Goal: Task Accomplishment & Management: Manage account settings

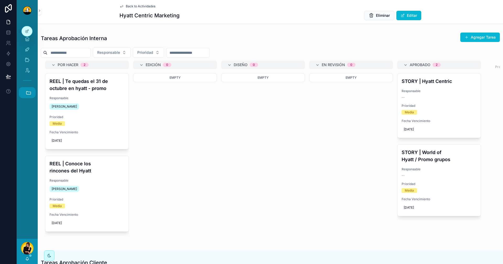
click at [26, 91] on icon "scrollable content" at bounding box center [29, 93] width 6 height 6
click at [29, 182] on span "C" at bounding box center [27, 181] width 6 height 6
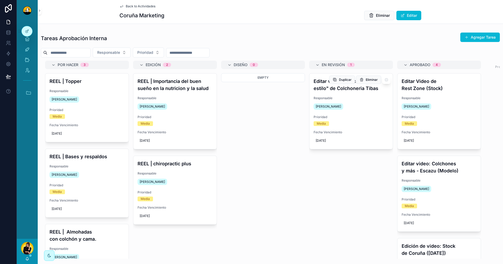
click at [355, 93] on div "Editar video: "Tu cama, tu estilo" de Colchoneria Tibas Responsable Miguel Madr…" at bounding box center [350, 110] width 83 height 75
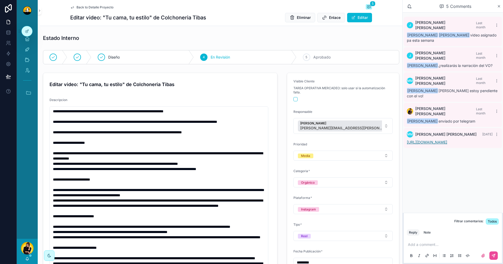
click at [447, 140] on link "https://drive.google.com/drive/folders/15lQkTDhypk_385H0zbqe56XknlTZ8ZGm?usp=dr…" at bounding box center [427, 142] width 40 height 4
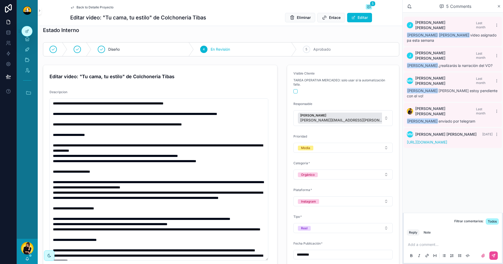
click at [81, 8] on span "Back to Detalle Proyecto" at bounding box center [94, 7] width 37 height 4
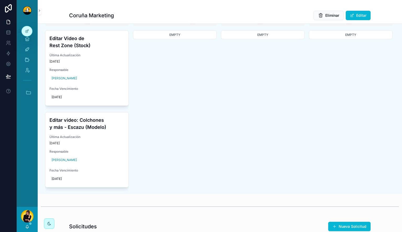
scroll to position [246, 0]
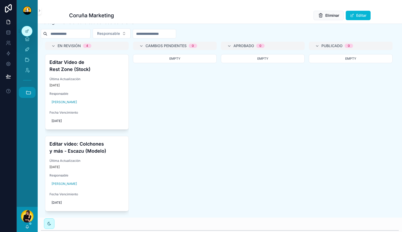
click at [29, 91] on icon "scrollable content" at bounding box center [29, 93] width 6 height 6
click at [26, 176] on span "1" at bounding box center [27, 178] width 6 height 6
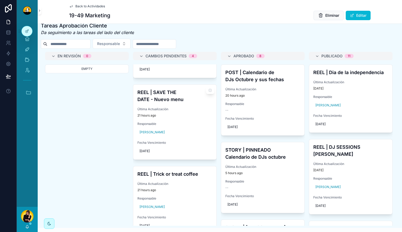
scroll to position [137, 0]
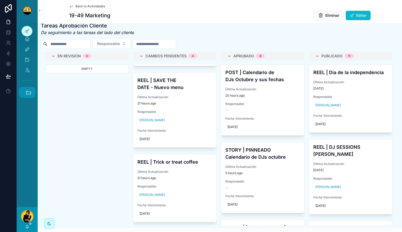
click at [30, 93] on icon "scrollable content" at bounding box center [29, 93] width 6 height 6
click at [28, 196] on link "C CENSE" at bounding box center [28, 191] width 14 height 11
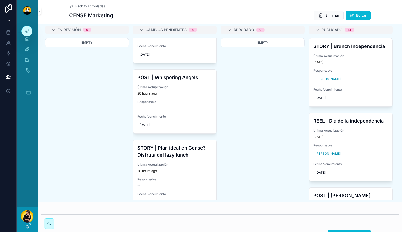
scroll to position [140, 0]
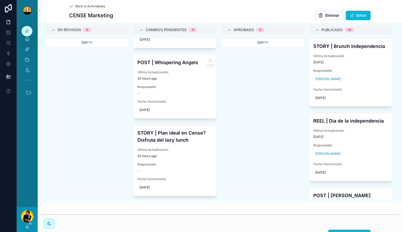
click at [172, 66] on h4 "POST | Whispering Angels" at bounding box center [175, 62] width 75 height 7
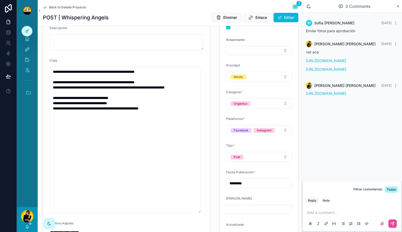
scroll to position [131, 0]
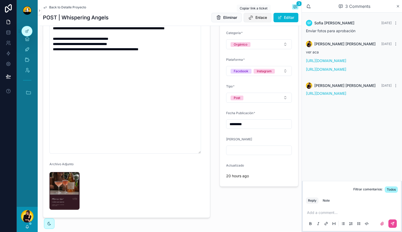
click at [250, 18] on button "Enlace" at bounding box center [258, 17] width 28 height 9
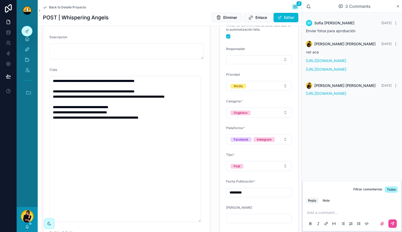
scroll to position [79, 0]
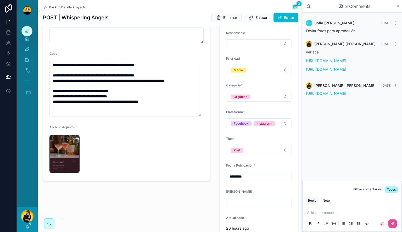
drag, startPoint x: 197, startPoint y: 205, endPoint x: 183, endPoint y: 116, distance: 90.2
click at [183, 116] on textarea "**********" at bounding box center [126, 88] width 152 height 57
click at [195, 142] on form "**********" at bounding box center [126, 87] width 167 height 186
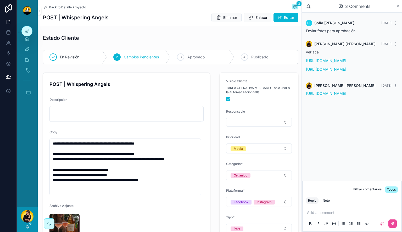
click at [80, 7] on span "Back to Detalle Proyecto" at bounding box center [67, 7] width 37 height 4
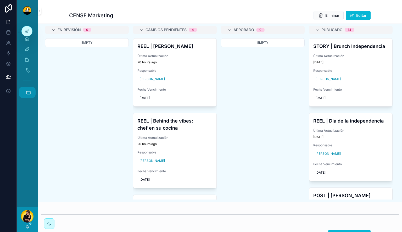
click at [30, 95] on icon "scrollable content" at bounding box center [29, 93] width 6 height 6
click at [29, 160] on link "HC Hyatt Centric" at bounding box center [28, 163] width 14 height 11
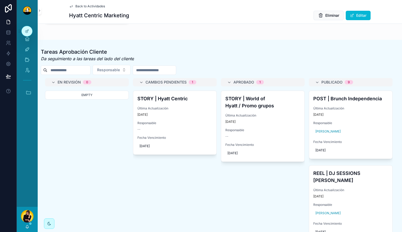
scroll to position [236, 0]
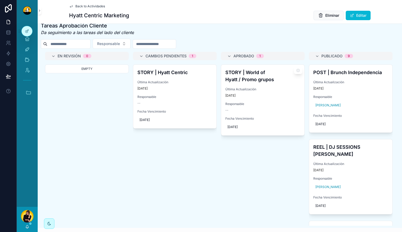
click at [264, 83] on h4 "STORY | World of Hyatt / Promo grupos" at bounding box center [263, 76] width 75 height 14
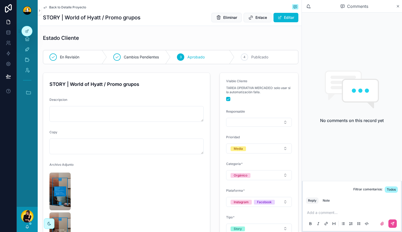
click at [67, 4] on div "Back to Detalle Proyecto" at bounding box center [171, 7] width 256 height 6
click at [67, 7] on span "Back to Detalle Proyecto" at bounding box center [67, 7] width 37 height 4
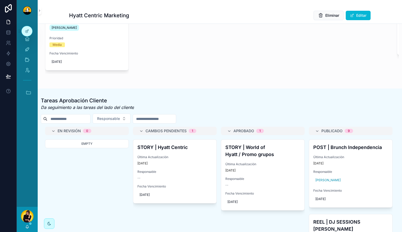
scroll to position [210, 0]
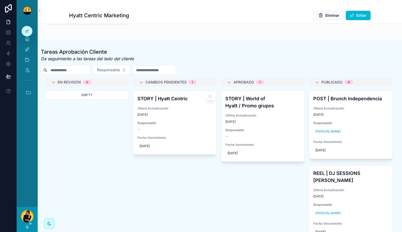
click at [195, 131] on div "--" at bounding box center [175, 129] width 75 height 4
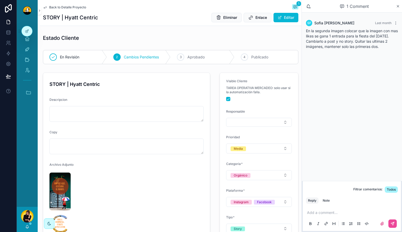
scroll to position [52, 0]
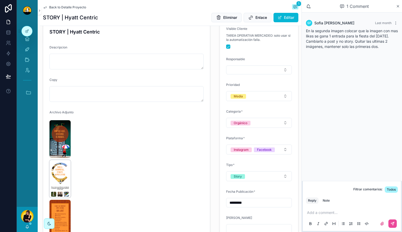
click at [64, 172] on img "scrollable content" at bounding box center [60, 179] width 21 height 38
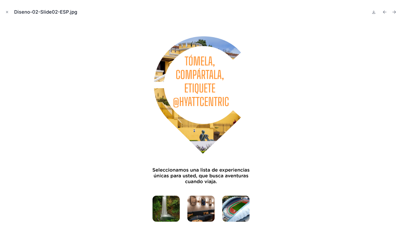
click at [87, 173] on div at bounding box center [201, 125] width 394 height 206
click at [6, 13] on icon "Close modal" at bounding box center [7, 12] width 2 height 2
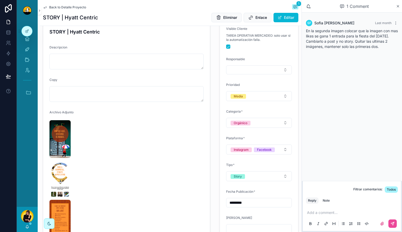
click at [57, 7] on span "Back to Detalle Proyecto" at bounding box center [67, 7] width 37 height 4
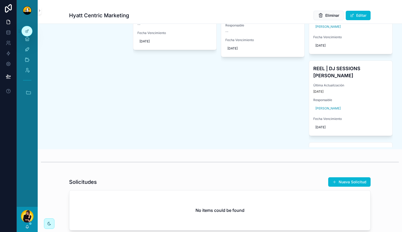
scroll to position [236, 0]
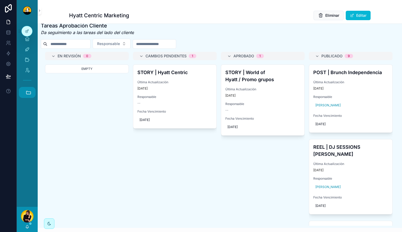
click at [27, 96] on button "Accesos rápidos" at bounding box center [27, 92] width 17 height 11
click at [25, 179] on span "1" at bounding box center [27, 178] width 6 height 6
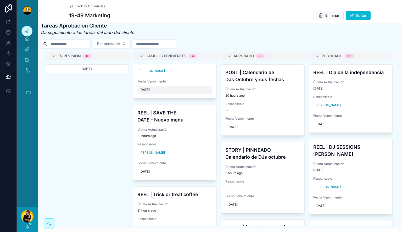
scroll to position [137, 0]
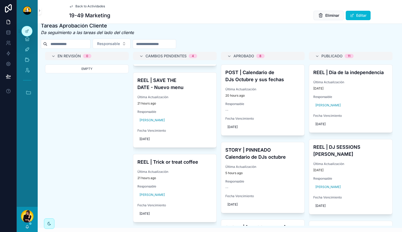
click at [32, 98] on div "Inicio Actividades Clientes Admin Accesos rápidos DS Duck Studios JB JBs Burger…" at bounding box center [27, 64] width 21 height 86
click at [34, 96] on button "Accesos rápidos" at bounding box center [27, 92] width 17 height 11
click at [28, 189] on span "C" at bounding box center [27, 192] width 6 height 6
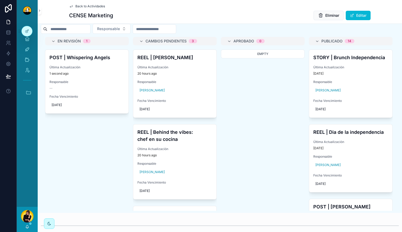
scroll to position [262, 0]
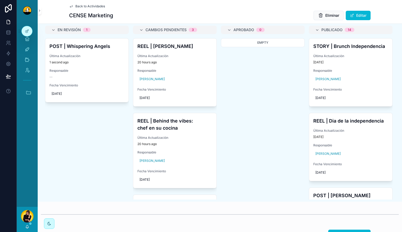
click at [247, 176] on div "En Revisión 1 POST | Whispering Angels Última Actualización 1 second ago Respon…" at bounding box center [220, 113] width 358 height 174
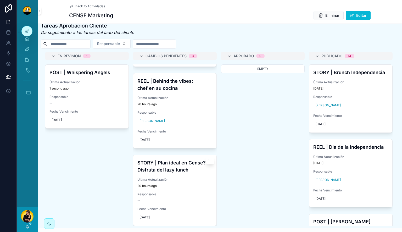
scroll to position [70, 0]
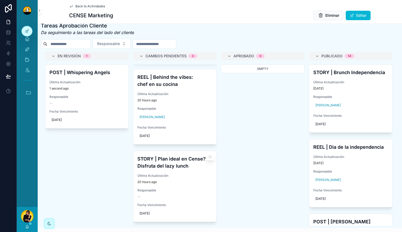
click at [186, 165] on h4 "STORY | Plan ideal en Cense? Disfruta del lazy lunch" at bounding box center [175, 162] width 75 height 14
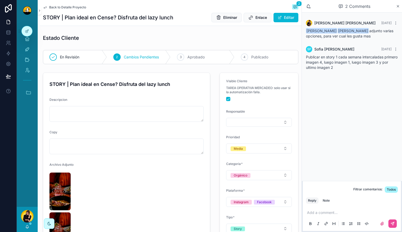
click at [71, 6] on span "Back to Detalle Proyecto" at bounding box center [67, 7] width 37 height 4
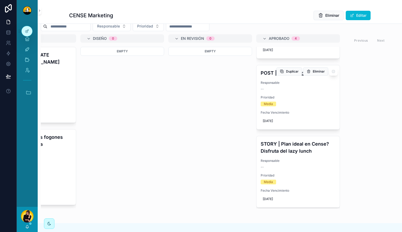
scroll to position [142, 0]
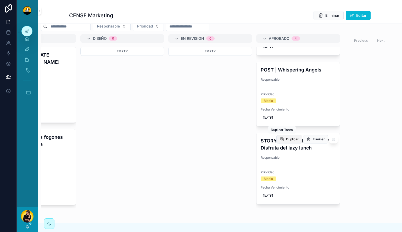
click at [288, 138] on span "Duplicar" at bounding box center [292, 139] width 13 height 4
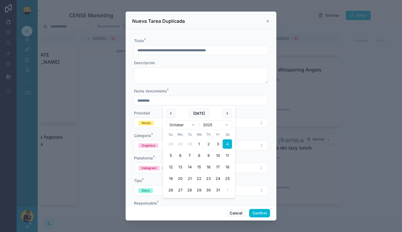
click at [204, 102] on input "*********" at bounding box center [201, 100] width 134 height 7
click at [178, 157] on button "6" at bounding box center [180, 155] width 9 height 9
click at [183, 89] on div "Fecha Vencimiento *" at bounding box center [201, 91] width 134 height 5
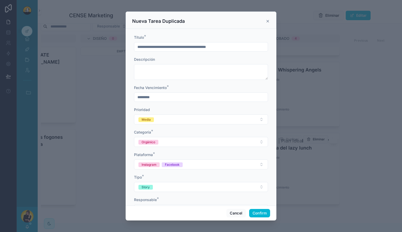
scroll to position [0, 0]
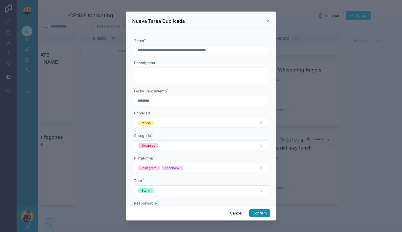
click at [260, 216] on button "Confirm" at bounding box center [259, 213] width 21 height 8
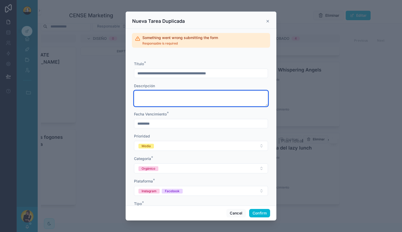
click at [210, 94] on textarea at bounding box center [201, 99] width 134 height 16
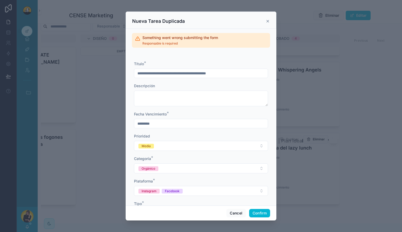
click at [210, 117] on div "Fecha Vencimiento *" at bounding box center [201, 114] width 134 height 5
click at [255, 214] on button "Confirm" at bounding box center [259, 213] width 21 height 8
click at [192, 123] on input "*********" at bounding box center [201, 123] width 134 height 7
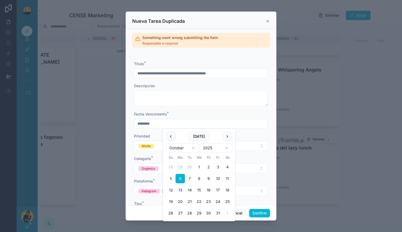
click at [172, 180] on button "5" at bounding box center [170, 178] width 9 height 9
click at [177, 180] on button "6" at bounding box center [180, 178] width 9 height 9
type input "*********"
click at [199, 112] on div "Fecha Vencimiento *" at bounding box center [201, 114] width 134 height 5
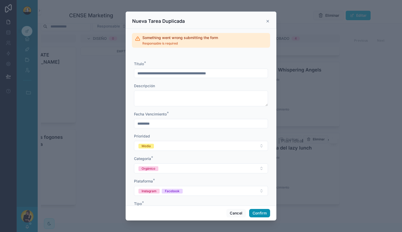
click at [265, 215] on button "Confirm" at bounding box center [259, 213] width 21 height 8
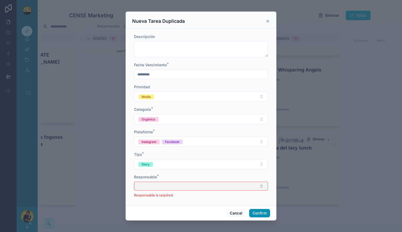
scroll to position [52, 0]
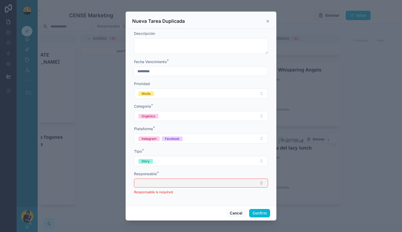
click at [225, 182] on button "Select Button" at bounding box center [201, 183] width 134 height 9
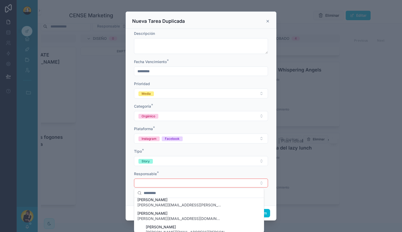
scroll to position [359, 0]
click at [199, 170] on div "**********" at bounding box center [201, 104] width 134 height 191
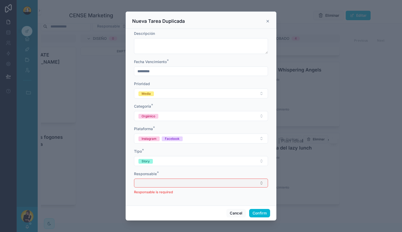
click at [198, 181] on button "Select Button" at bounding box center [201, 183] width 134 height 9
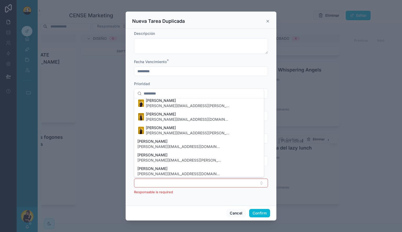
scroll to position [359, 0]
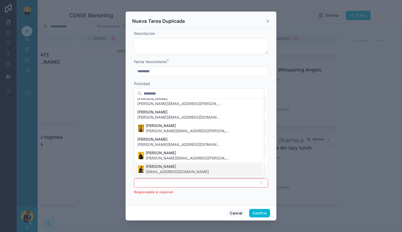
click at [184, 175] on div "[PERSON_NAME] [EMAIL_ADDRESS][DOMAIN_NAME]" at bounding box center [199, 169] width 128 height 14
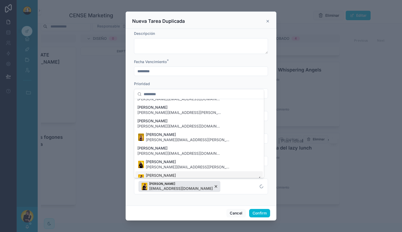
scroll to position [368, 0]
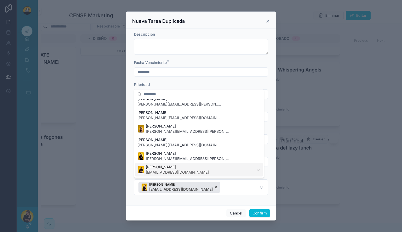
click at [213, 206] on div "Inicio Actividades Clientes Admin Accesos rápidos DS Duck Studios JB JBs Burger…" at bounding box center [201, 116] width 402 height 232
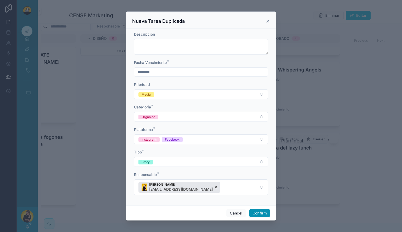
click at [256, 213] on button "Confirm" at bounding box center [259, 213] width 21 height 8
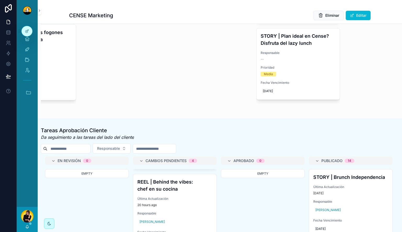
scroll to position [26, 0]
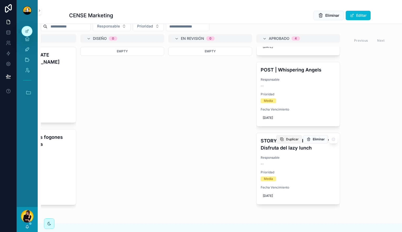
click at [287, 140] on span "Duplicar" at bounding box center [292, 139] width 13 height 4
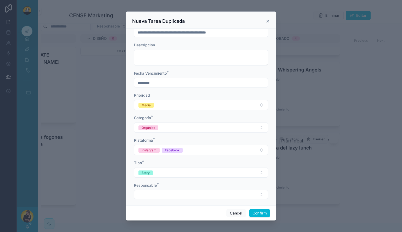
scroll to position [22, 0]
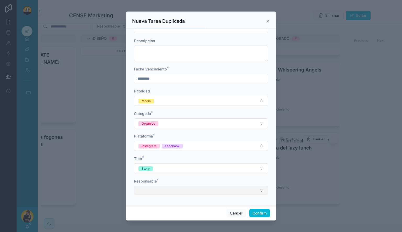
click at [184, 187] on button "Select Button" at bounding box center [201, 190] width 134 height 9
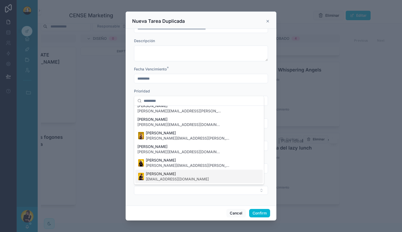
click at [190, 178] on div "Rachel Basulto info@duckstudios.net" at bounding box center [199, 177] width 128 height 14
click at [215, 206] on div "Cancel Confirm" at bounding box center [201, 213] width 151 height 15
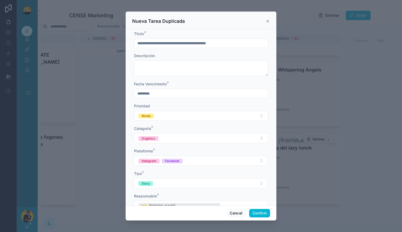
scroll to position [0, 0]
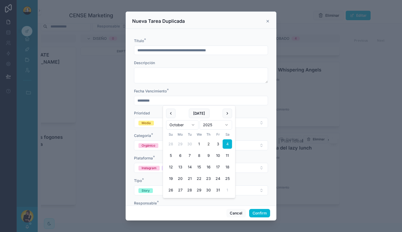
click at [164, 97] on input "*********" at bounding box center [201, 100] width 134 height 7
click at [226, 166] on button "18" at bounding box center [227, 166] width 9 height 9
type input "**********"
click at [238, 178] on div "Tipo *" at bounding box center [201, 180] width 134 height 5
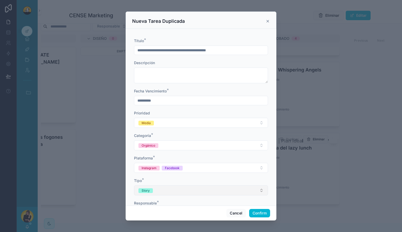
scroll to position [29, 0]
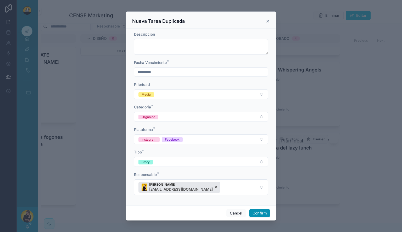
click at [258, 211] on button "Confirm" at bounding box center [259, 213] width 21 height 8
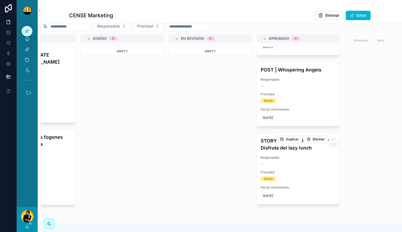
scroll to position [52, 0]
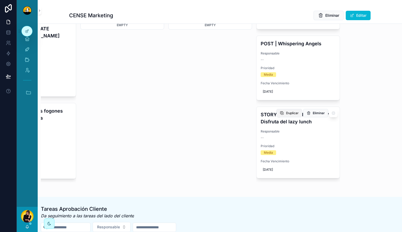
click at [278, 110] on button "Duplicar" at bounding box center [290, 113] width 26 height 8
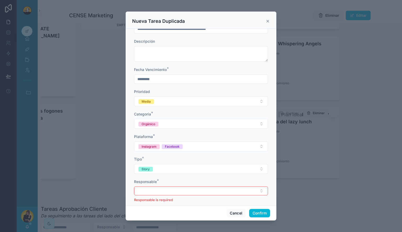
scroll to position [29, 0]
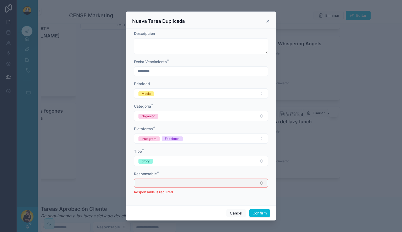
click at [196, 182] on button "Select Button" at bounding box center [201, 183] width 134 height 9
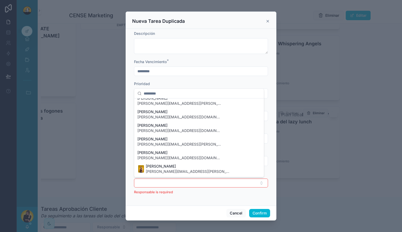
scroll to position [359, 0]
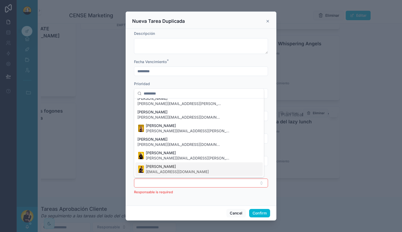
click at [184, 169] on div "Rachel Basulto info@duckstudios.net" at bounding box center [199, 169] width 128 height 14
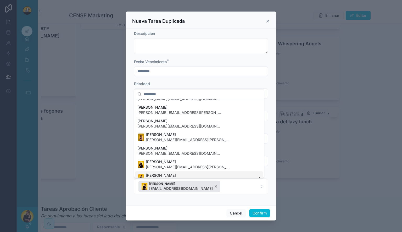
scroll to position [368, 0]
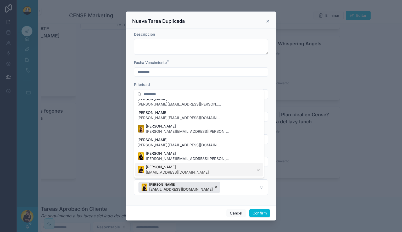
click at [204, 201] on div "Inicio Actividades Clientes Admin Accesos rápidos DS Duck Studios JB JBs Burger…" at bounding box center [201, 116] width 402 height 232
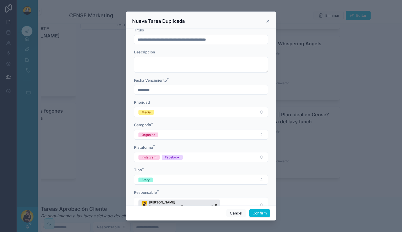
scroll to position [0, 0]
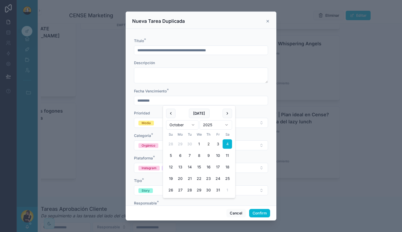
click at [180, 97] on input "*********" at bounding box center [201, 100] width 134 height 7
click at [210, 179] on button "23" at bounding box center [208, 178] width 9 height 9
type input "**********"
click at [156, 110] on div "**********" at bounding box center [201, 133] width 134 height 191
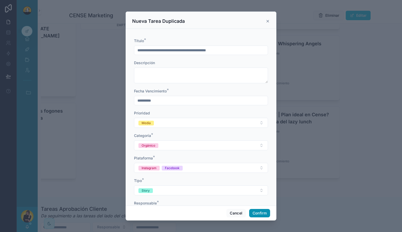
click at [256, 212] on button "Confirm" at bounding box center [259, 213] width 21 height 8
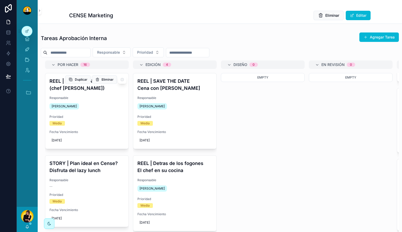
scroll to position [26, 0]
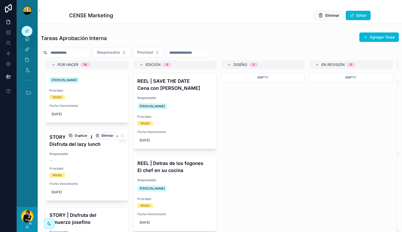
click at [89, 145] on h4 "STORY | Plan ideal en Cense? Disfruta del lazy lunch" at bounding box center [87, 141] width 75 height 14
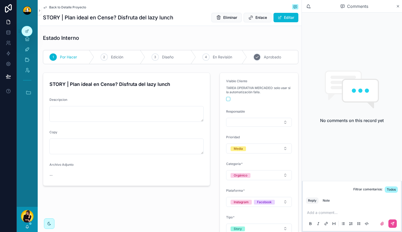
click at [256, 55] on div "5" at bounding box center [257, 56] width 7 height 7
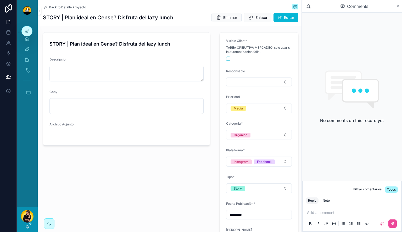
scroll to position [26, 0]
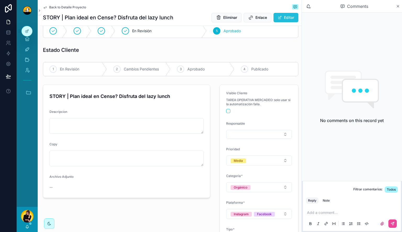
click at [278, 18] on button "Editar" at bounding box center [286, 17] width 25 height 9
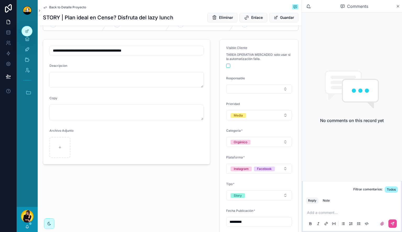
scroll to position [79, 0]
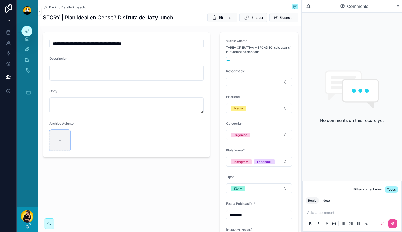
click at [57, 142] on div "scrollable content" at bounding box center [60, 140] width 21 height 21
click at [63, 7] on span "Back to Detalle Proyecto" at bounding box center [67, 7] width 37 height 4
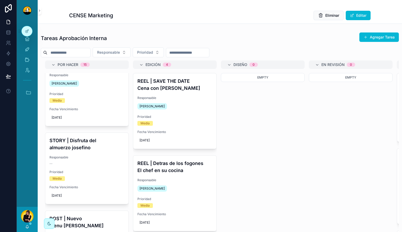
scroll to position [26, 0]
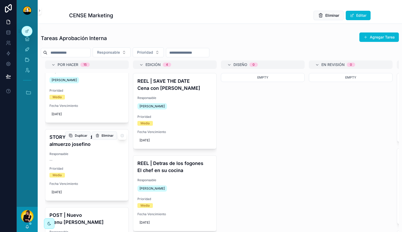
click at [86, 146] on h4 "STORY | Disfruta del almuerzo josefino" at bounding box center [87, 141] width 75 height 14
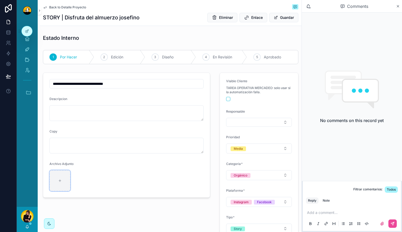
click at [54, 179] on div "scrollable content" at bounding box center [60, 180] width 21 height 21
type input "**********"
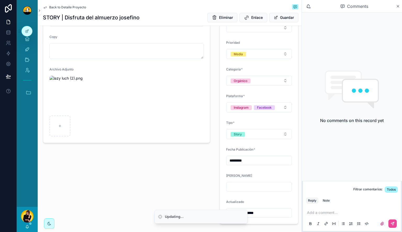
scroll to position [105, 0]
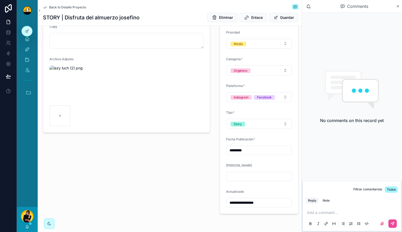
type input "**********"
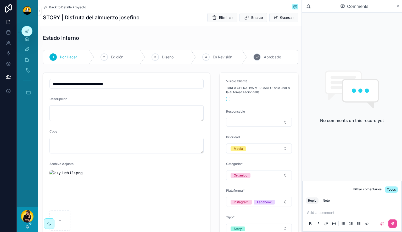
click at [256, 58] on icon "scrollable content" at bounding box center [257, 57] width 4 height 4
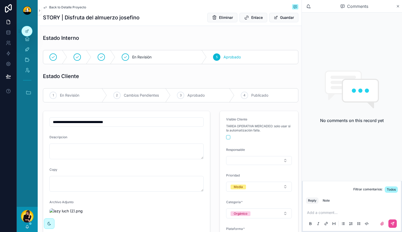
click at [59, 8] on span "Back to Detalle Proyecto" at bounding box center [67, 7] width 37 height 4
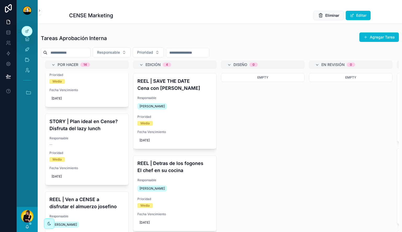
scroll to position [524, 0]
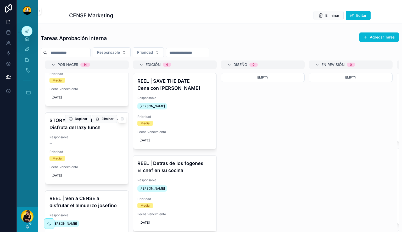
click at [85, 121] on h4 "STORY | Plan ideal en Cense? Disfruta del lazy lunch" at bounding box center [87, 124] width 75 height 14
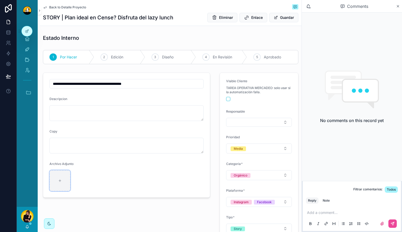
click at [59, 183] on div "scrollable content" at bounding box center [60, 180] width 21 height 21
type input "**********"
click at [266, 54] on div "5 Aprobado" at bounding box center [272, 57] width 51 height 14
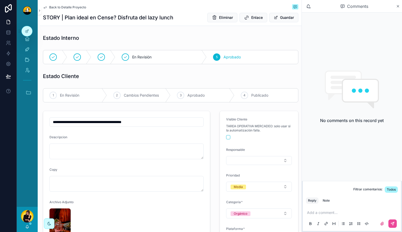
click at [71, 9] on span "Back to Detalle Proyecto" at bounding box center [67, 7] width 37 height 4
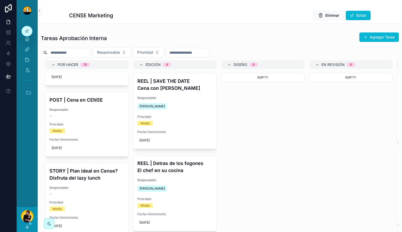
scroll to position [681, 0]
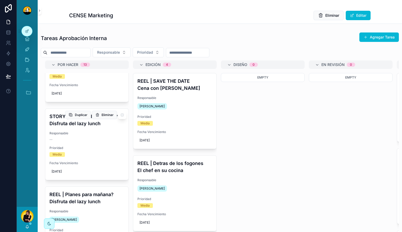
click at [86, 146] on div "Prioridad Media" at bounding box center [87, 151] width 75 height 11
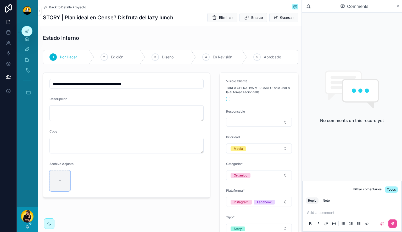
click at [65, 180] on div "scrollable content" at bounding box center [60, 180] width 21 height 21
type input "**********"
click at [267, 58] on span "Aprobado" at bounding box center [272, 56] width 17 height 5
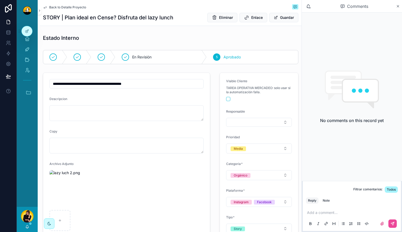
type input "**********"
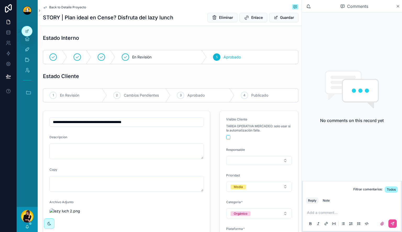
click at [59, 8] on span "Back to Detalle Proyecto" at bounding box center [67, 7] width 37 height 4
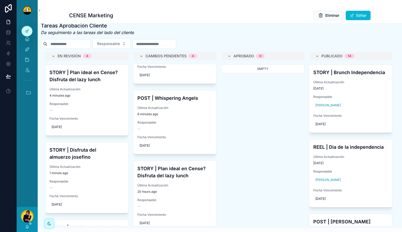
scroll to position [140, 0]
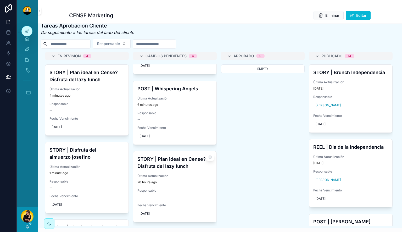
click at [174, 169] on h4 "STORY | Plan ideal en Cense? Disfruta del lazy lunch" at bounding box center [175, 163] width 75 height 14
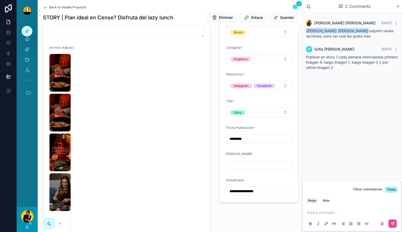
scroll to position [142, 0]
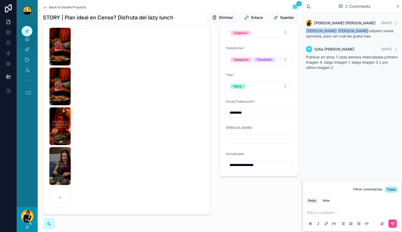
click at [65, 159] on img "scrollable content" at bounding box center [60, 166] width 21 height 38
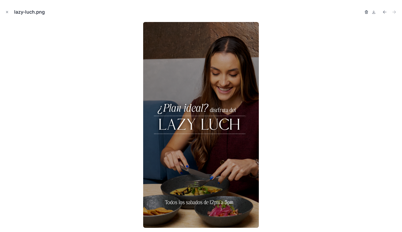
click at [367, 14] on icon "button" at bounding box center [367, 12] width 4 height 4
click at [362, 10] on icon "button" at bounding box center [361, 12] width 4 height 4
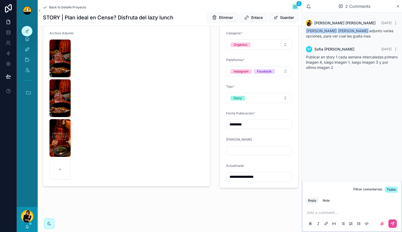
scroll to position [130, 0]
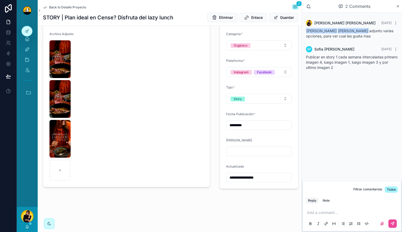
type input "**********"
click at [52, 7] on span "Back to Detalle Proyecto" at bounding box center [67, 7] width 37 height 4
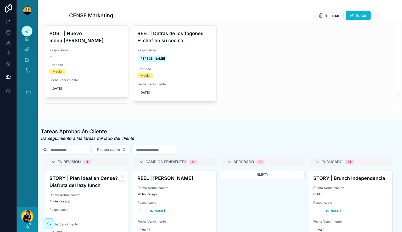
click at [84, 189] on h4 "STORY | Plan ideal en Cense? Disfruta del lazy lunch" at bounding box center [87, 182] width 75 height 14
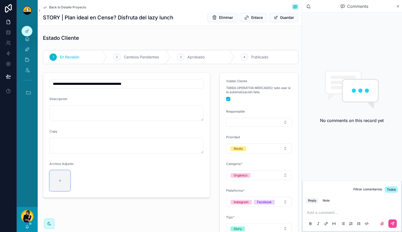
click at [58, 184] on div "scrollable content" at bounding box center [60, 180] width 21 height 21
type input "**********"
click at [63, 7] on span "Back to Detalle Proyecto" at bounding box center [67, 7] width 37 height 4
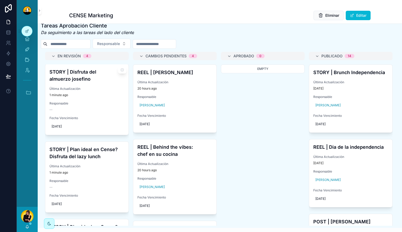
scroll to position [79, 0]
click at [83, 157] on h4 "STORY | Plan ideal en Cense? Disfruta del lazy lunch" at bounding box center [87, 152] width 75 height 14
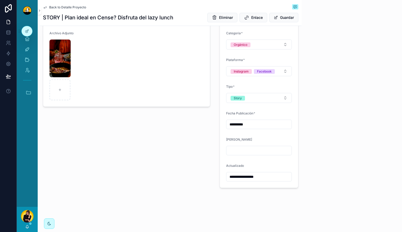
scroll to position [130, 0]
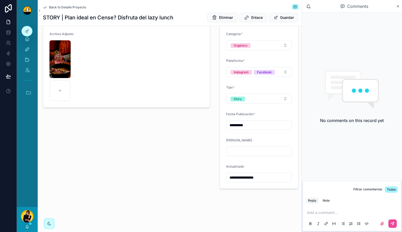
click at [59, 7] on span "Back to Detalle Proyecto" at bounding box center [67, 7] width 37 height 4
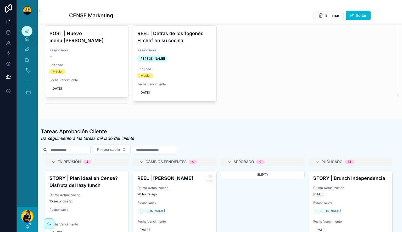
scroll to position [26, 0]
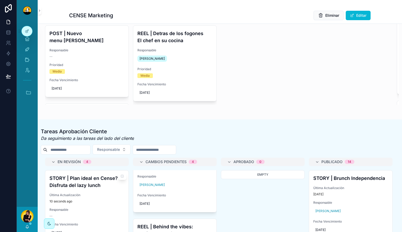
click at [102, 184] on h4 "STORY | Plan ideal en Cense? Disfruta del lazy lunch" at bounding box center [87, 182] width 75 height 14
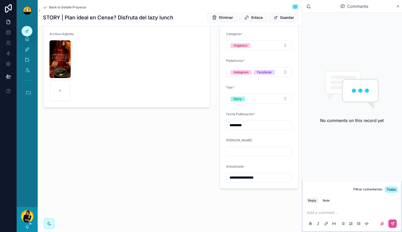
click at [63, 7] on span "Back to Detalle Proyecto" at bounding box center [67, 7] width 37 height 4
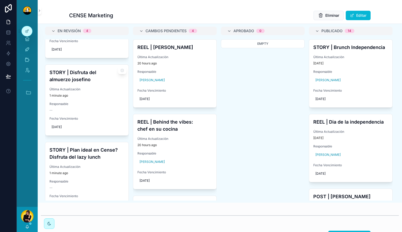
scroll to position [105, 0]
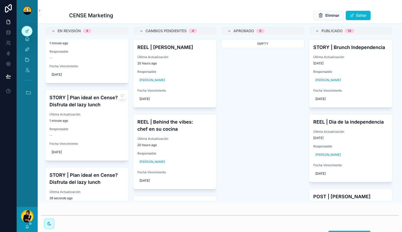
click at [89, 104] on h4 "STORY | Plan ideal en Cense? Disfruta del lazy lunch" at bounding box center [87, 101] width 75 height 14
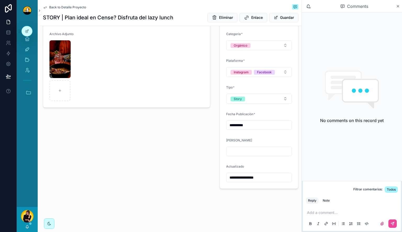
click at [57, 8] on span "Back to Detalle Proyecto" at bounding box center [67, 7] width 37 height 4
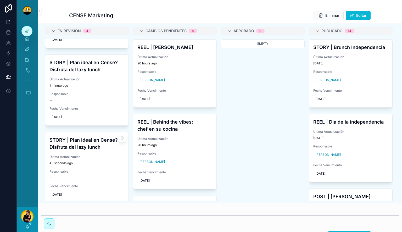
scroll to position [146, 0]
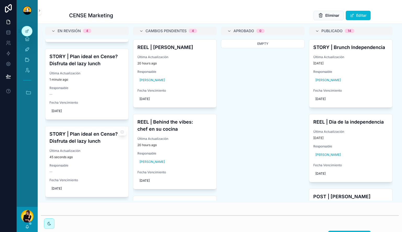
click at [94, 141] on h4 "STORY | Plan ideal en Cense? Disfruta del lazy lunch" at bounding box center [87, 137] width 75 height 14
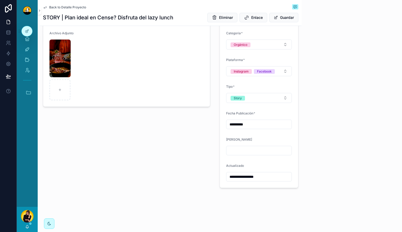
scroll to position [130, 0]
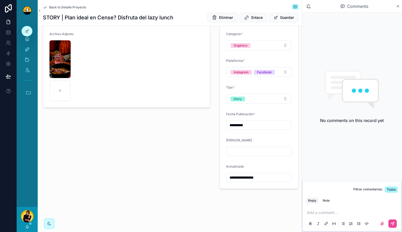
click at [63, 7] on span "Back to Detalle Proyecto" at bounding box center [67, 7] width 37 height 4
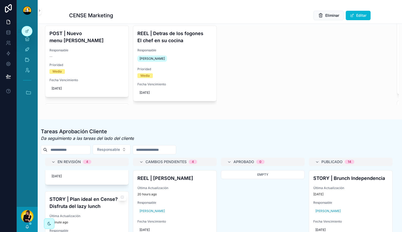
scroll to position [146, 0]
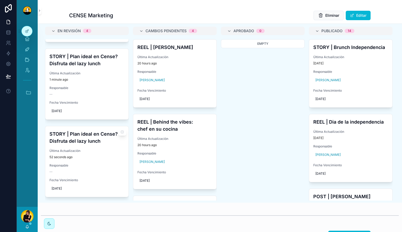
click at [93, 144] on h4 "STORY | Plan ideal en Cense? Disfruta del lazy lunch" at bounding box center [87, 137] width 75 height 14
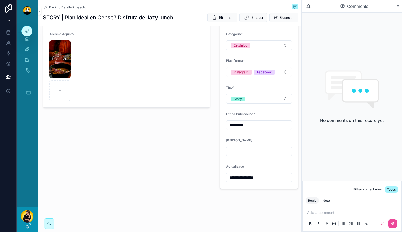
click at [58, 8] on span "Back to Detalle Proyecto" at bounding box center [67, 7] width 37 height 4
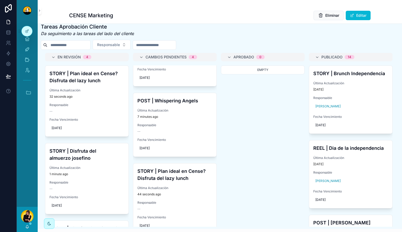
scroll to position [140, 0]
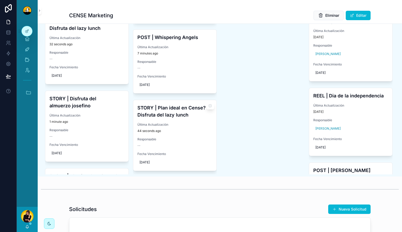
click at [173, 115] on h4 "STORY | Plan ideal en Cense? Disfruta del lazy lunch" at bounding box center [175, 111] width 75 height 14
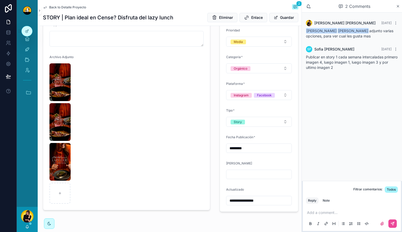
scroll to position [104, 0]
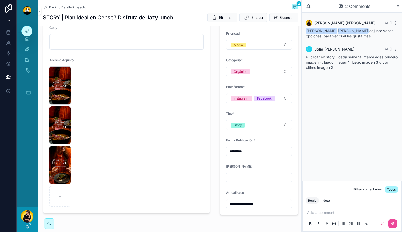
click at [62, 84] on img "scrollable content" at bounding box center [60, 86] width 21 height 38
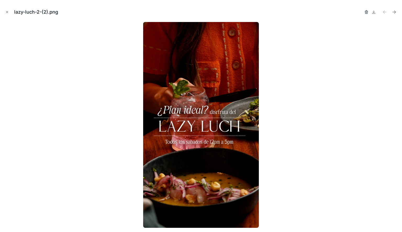
click at [367, 13] on icon "button" at bounding box center [367, 12] width 0 height 1
click at [361, 14] on div "Confirm delete?" at bounding box center [348, 11] width 42 height 7
click at [362, 11] on icon "button" at bounding box center [361, 10] width 1 height 1
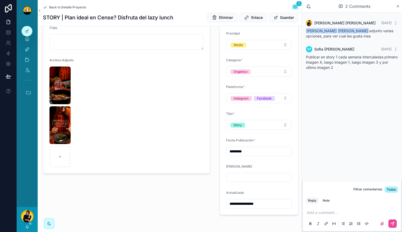
type input "**********"
click at [58, 83] on img "scrollable content" at bounding box center [60, 86] width 21 height 38
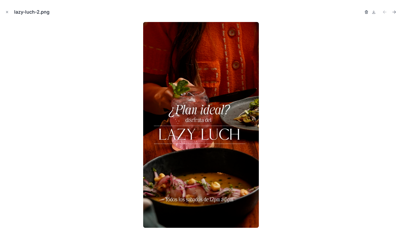
click at [367, 12] on icon "button" at bounding box center [367, 12] width 4 height 4
click at [363, 12] on icon "button" at bounding box center [361, 12] width 4 height 4
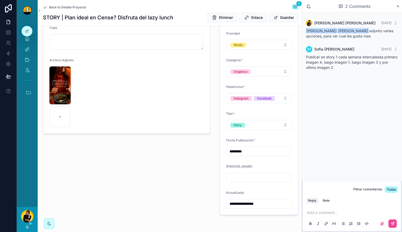
click at [63, 84] on img "scrollable content" at bounding box center [60, 86] width 21 height 38
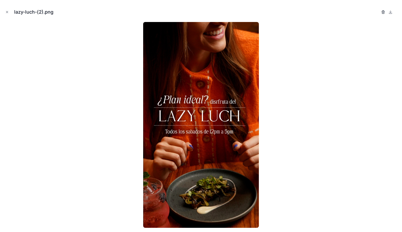
click at [383, 11] on icon "button" at bounding box center [383, 12] width 4 height 4
click at [376, 11] on icon "button" at bounding box center [378, 12] width 4 height 4
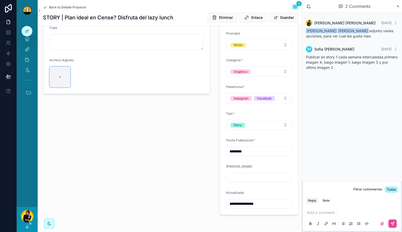
click at [61, 81] on div "scrollable content" at bounding box center [60, 77] width 21 height 21
click at [64, 7] on span "Back to Detalle Proyecto" at bounding box center [67, 7] width 37 height 4
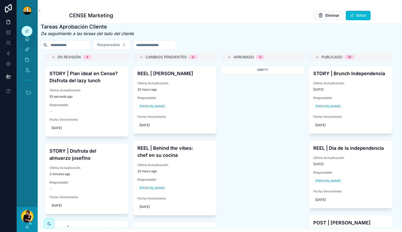
scroll to position [261, 0]
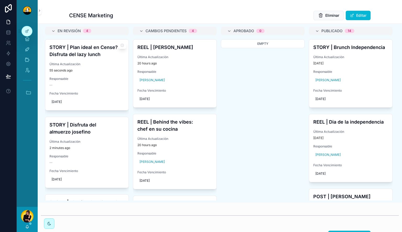
click at [90, 57] on h4 "STORY | Plan ideal en Cense? Disfruta del lazy lunch" at bounding box center [87, 51] width 75 height 14
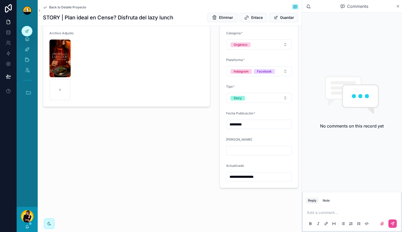
scroll to position [130, 0]
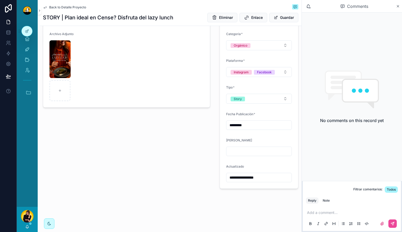
click at [67, 6] on span "Back to Detalle Proyecto" at bounding box center [67, 7] width 37 height 4
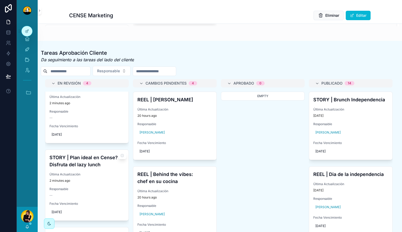
scroll to position [105, 0]
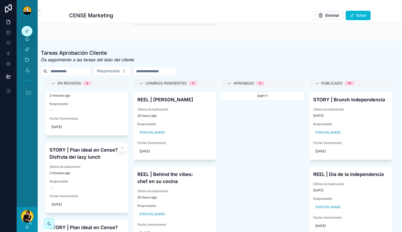
click at [86, 149] on div "STORY | Plan ideal en Cense? Disfruta del lazy lunch Última Actualización 2 min…" at bounding box center [86, 177] width 83 height 71
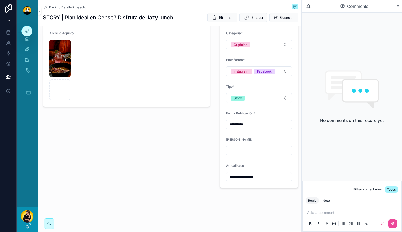
scroll to position [130, 0]
click at [62, 7] on span "Back to Detalle Proyecto" at bounding box center [67, 7] width 37 height 4
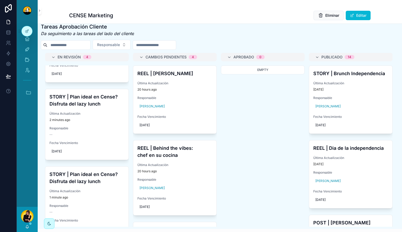
scroll to position [146, 0]
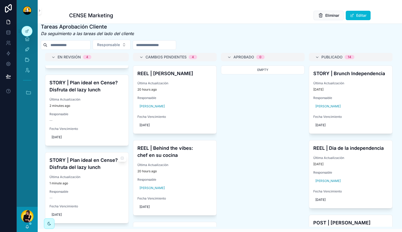
click at [95, 167] on h4 "STORY | Plan ideal en Cense? Disfruta del lazy lunch" at bounding box center [87, 164] width 75 height 14
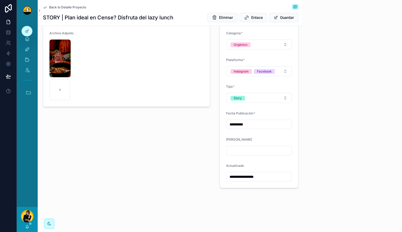
scroll to position [130, 0]
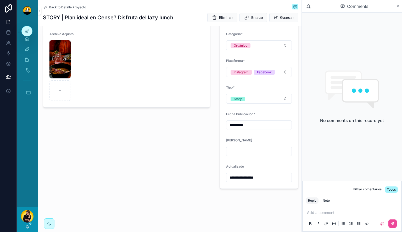
click at [67, 54] on img "scrollable content" at bounding box center [60, 59] width 21 height 38
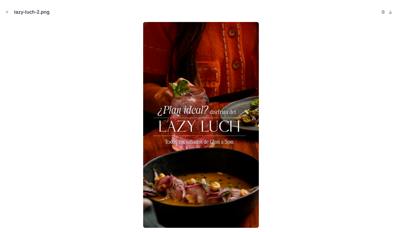
click at [91, 73] on div at bounding box center [201, 125] width 394 height 206
click at [9, 11] on button "Close modal" at bounding box center [7, 12] width 6 height 6
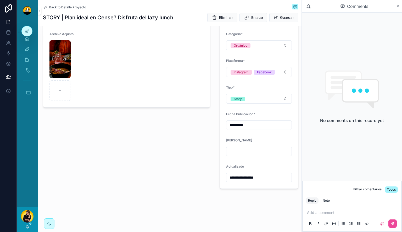
click at [52, 6] on span "Back to Detalle Proyecto" at bounding box center [67, 7] width 37 height 4
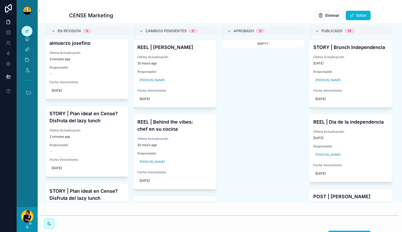
scroll to position [105, 0]
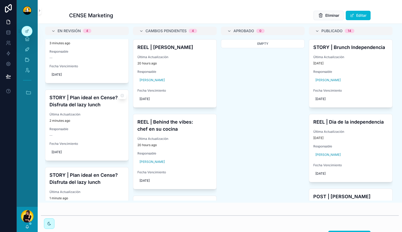
click at [94, 102] on h4 "STORY | Plan ideal en Cense? Disfruta del lazy lunch" at bounding box center [87, 101] width 75 height 14
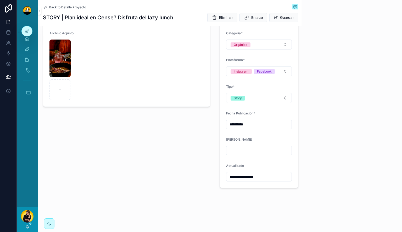
scroll to position [130, 0]
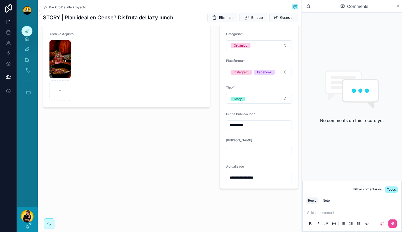
click at [53, 9] on span "Back to Detalle Proyecto" at bounding box center [67, 7] width 37 height 4
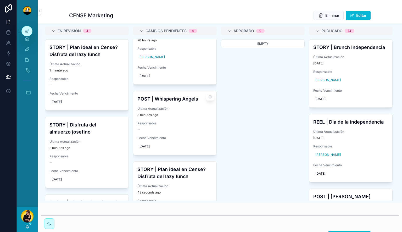
scroll to position [140, 0]
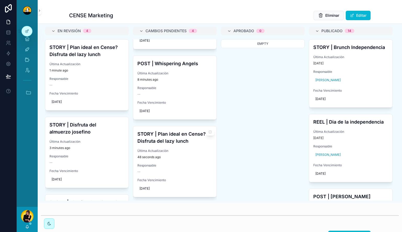
click at [171, 145] on h4 "STORY | Plan ideal en Cense? Disfruta del lazy lunch" at bounding box center [175, 137] width 75 height 14
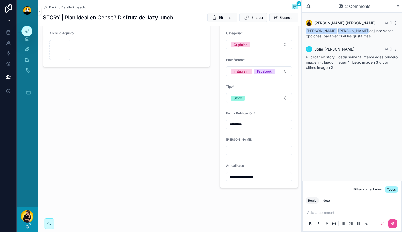
scroll to position [130, 0]
click at [65, 54] on div "scrollable content" at bounding box center [60, 50] width 21 height 21
type input "**********"
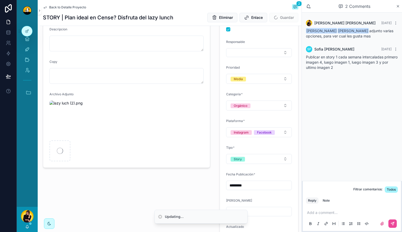
scroll to position [51, 0]
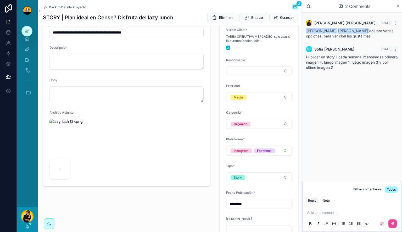
type input "**********"
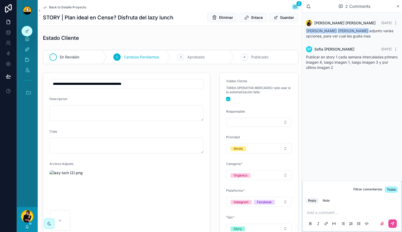
click at [83, 61] on div "En Revisión" at bounding box center [75, 57] width 64 height 14
click at [68, 8] on span "Back to Detalle Proyecto" at bounding box center [67, 7] width 37 height 4
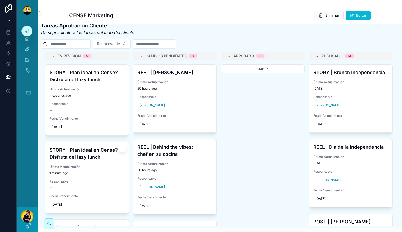
scroll to position [79, 0]
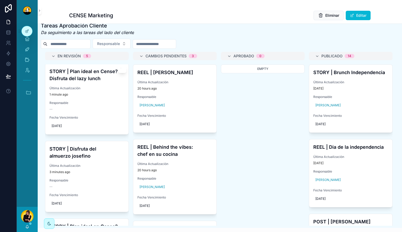
click at [92, 155] on h4 "STORY | Disfruta del almuerzo josefino" at bounding box center [87, 152] width 75 height 14
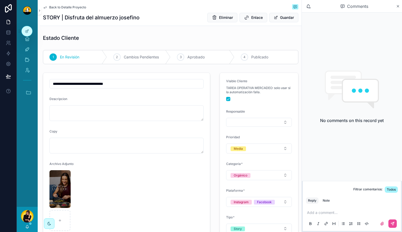
click at [63, 6] on span "Back to Detalle Proyecto" at bounding box center [67, 7] width 37 height 4
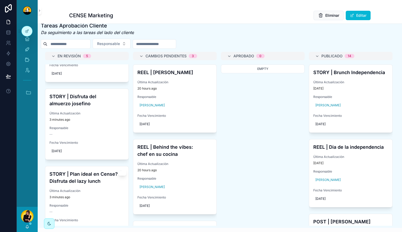
scroll to position [157, 0]
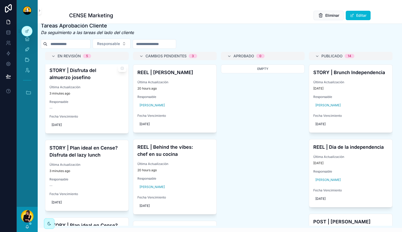
click at [81, 81] on h4 "STORY | Disfruta del almuerzo josefino" at bounding box center [87, 74] width 75 height 14
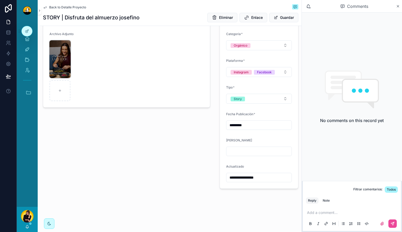
click at [65, 56] on img "scrollable content" at bounding box center [60, 59] width 21 height 38
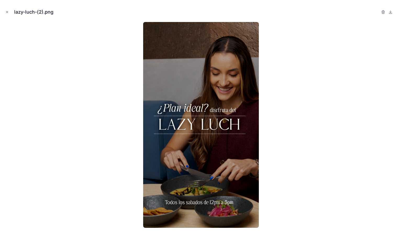
click at [75, 104] on div at bounding box center [201, 125] width 394 height 206
click at [6, 12] on icon "Close modal" at bounding box center [7, 12] width 4 height 4
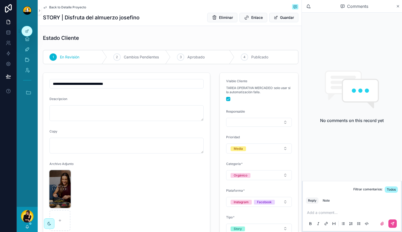
click at [63, 178] on img "scrollable content" at bounding box center [60, 189] width 21 height 38
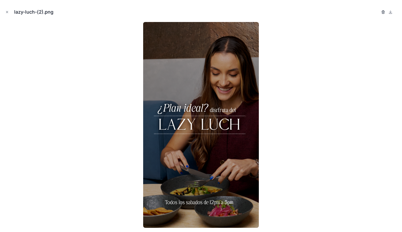
click at [383, 12] on icon "button" at bounding box center [383, 12] width 4 height 4
click at [378, 12] on icon "button" at bounding box center [378, 12] width 0 height 1
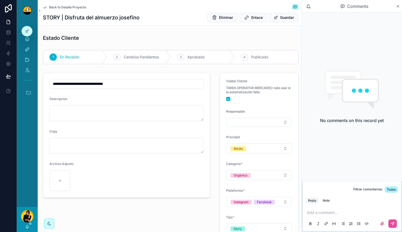
type input "**********"
click at [63, 8] on span "Back to Detalle Proyecto" at bounding box center [67, 7] width 37 height 4
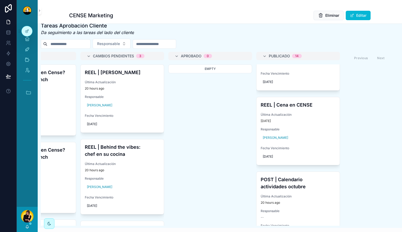
scroll to position [865, 0]
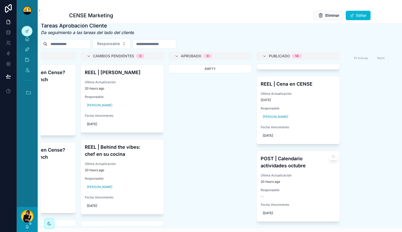
click at [286, 169] on h4 "POST | Calendario actividades octubre" at bounding box center [298, 162] width 75 height 14
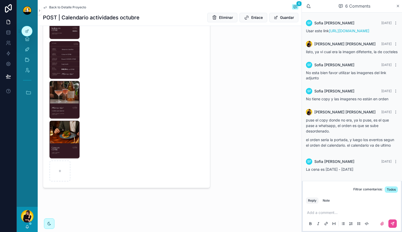
scroll to position [530, 0]
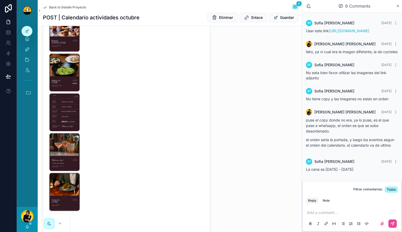
click at [68, 192] on img "scrollable content" at bounding box center [65, 192] width 30 height 38
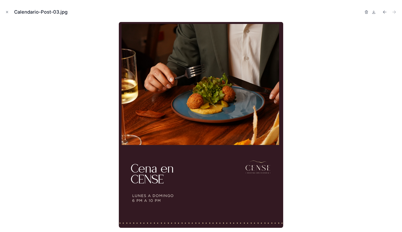
click at [84, 105] on div at bounding box center [201, 125] width 394 height 206
click at [7, 12] on icon "Close modal" at bounding box center [7, 12] width 2 height 2
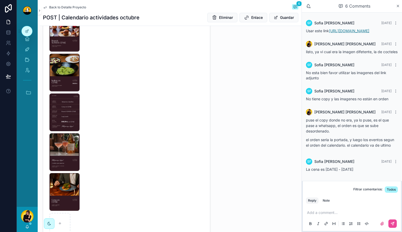
click at [329, 33] on link "https://drive.google.com/open?id=1Wq4wwWOm6t7X8nFTVWp2MX-jdS6ivTLN&usp=drive_fs" at bounding box center [349, 31] width 40 height 4
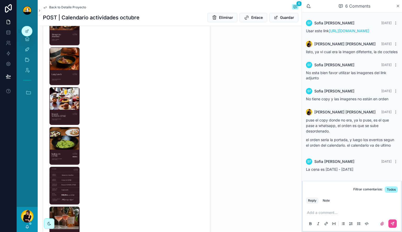
scroll to position [451, 0]
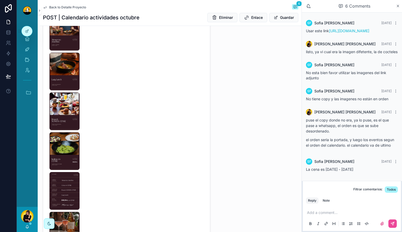
click at [64, 8] on span "Back to Detalle Proyecto" at bounding box center [67, 7] width 37 height 4
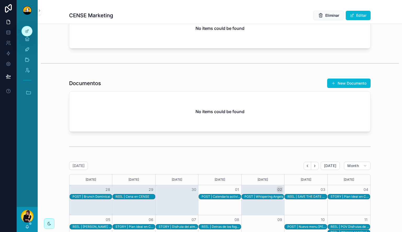
scroll to position [477, 0]
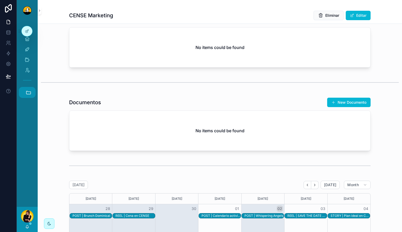
click at [25, 90] on button "Accesos rápidos" at bounding box center [27, 92] width 17 height 11
click at [109, 89] on div "scrollable content" at bounding box center [220, 82] width 358 height 13
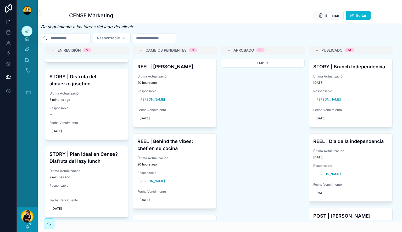
scroll to position [157, 0]
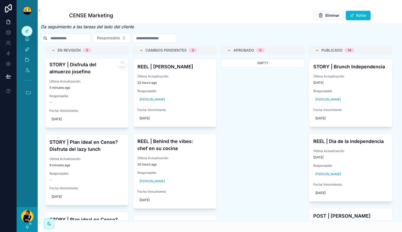
click at [88, 79] on div "STORY | Disfruta del almuerzo josefino Última Actualización 5 minutes ago Respo…" at bounding box center [86, 92] width 83 height 71
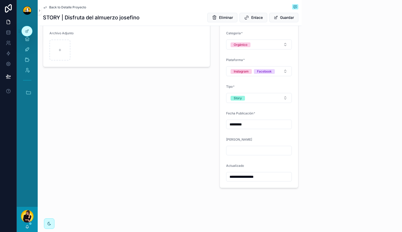
scroll to position [130, 0]
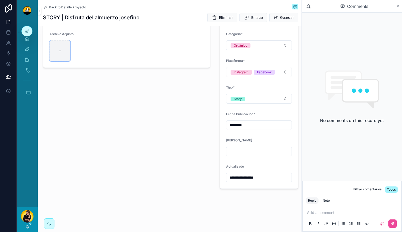
click at [63, 60] on div "scrollable content" at bounding box center [60, 50] width 21 height 21
type input "**********"
click at [166, 112] on div "**********" at bounding box center [127, 66] width 174 height 250
click at [61, 55] on img "scrollable content" at bounding box center [67, 59] width 35 height 38
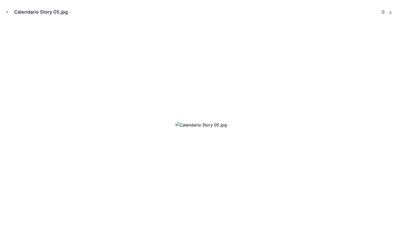
type input "**********"
click at [384, 12] on icon "button" at bounding box center [384, 12] width 0 height 1
click at [379, 11] on icon "button" at bounding box center [378, 12] width 2 height 2
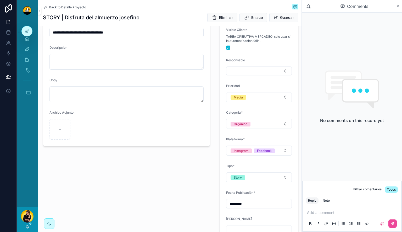
scroll to position [25, 0]
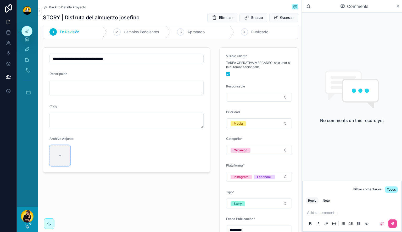
click at [63, 149] on div "scrollable content" at bounding box center [60, 155] width 21 height 21
type input "**********"
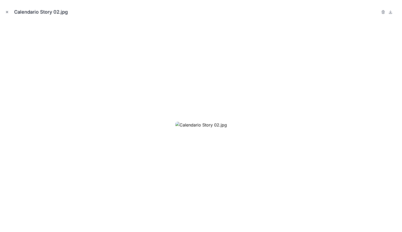
click at [5, 12] on icon "Close modal" at bounding box center [7, 12] width 4 height 4
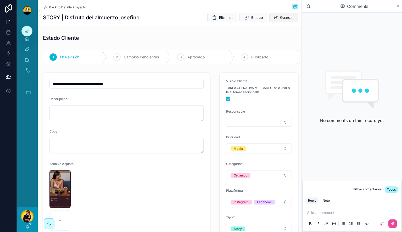
click at [270, 18] on button "Guardar" at bounding box center [284, 17] width 29 height 9
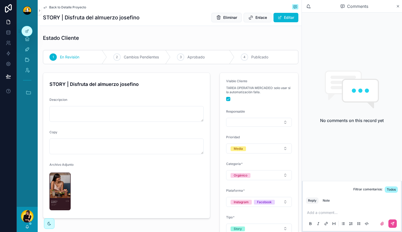
click at [75, 8] on span "Back to Detalle Proyecto" at bounding box center [67, 7] width 37 height 4
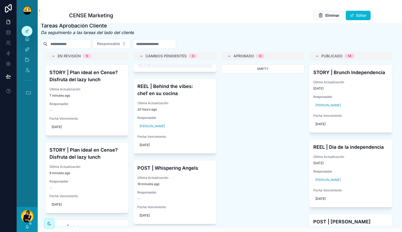
scroll to position [63, 0]
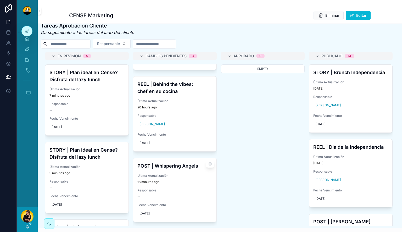
click at [147, 169] on h4 "POST | Whispering Angels" at bounding box center [175, 165] width 75 height 7
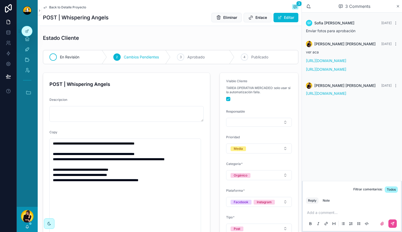
click at [68, 59] on span "En Revisión" at bounding box center [69, 56] width 19 height 5
click at [68, 7] on span "Back to Detalle Proyecto" at bounding box center [67, 7] width 37 height 4
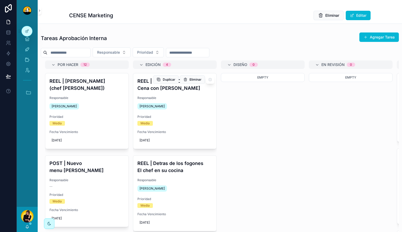
click at [172, 97] on span "Responsable" at bounding box center [175, 98] width 75 height 4
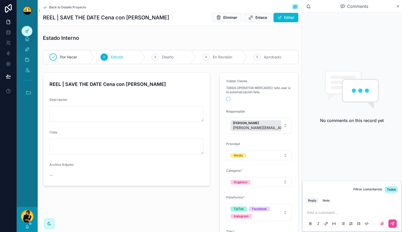
click at [79, 8] on span "Back to Detalle Proyecto" at bounding box center [67, 7] width 37 height 4
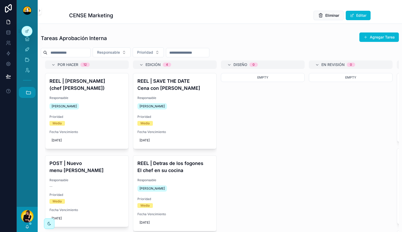
click at [28, 90] on icon "scrollable content" at bounding box center [29, 93] width 6 height 6
click at [27, 173] on link "1 19-49" at bounding box center [28, 177] width 14 height 11
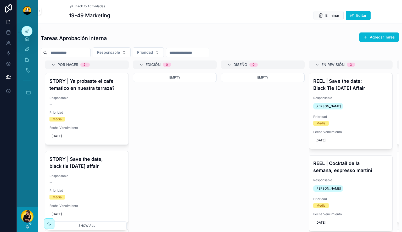
click at [175, 146] on div "Empty" at bounding box center [175, 123] width 84 height 101
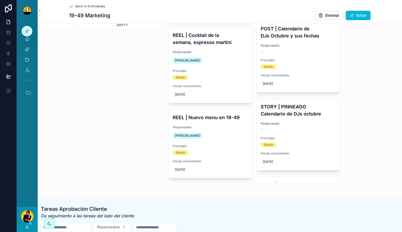
scroll to position [26, 0]
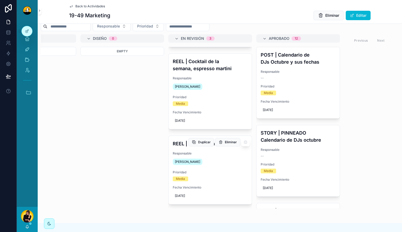
click at [213, 154] on span "Responsable" at bounding box center [210, 153] width 75 height 4
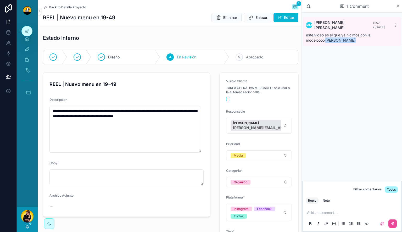
click at [76, 8] on span "Back to Detalle Proyecto" at bounding box center [67, 7] width 37 height 4
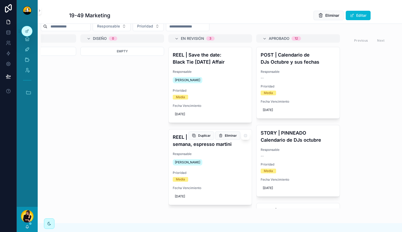
click at [212, 152] on span "Responsable" at bounding box center [210, 154] width 75 height 4
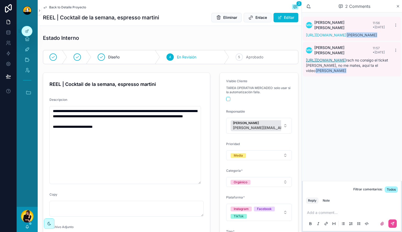
click at [329, 62] on link "https://drive.google.com/drive/folders/19q2QbABalwOAgNaE3MMtZr3zeVZ1sQMu?usp=dr…" at bounding box center [326, 60] width 40 height 4
drag, startPoint x: 352, startPoint y: 79, endPoint x: 304, endPoint y: 63, distance: 51.0
click at [304, 63] on div "MM Miguel Madriz 11:57 • Today https://drive.google.com/drive/folders/19q2QbABa…" at bounding box center [352, 59] width 98 height 35
copy span "https://drive.google.com/drive/folders/19q2QbABalwOAgNaE3MMtZr3zeVZ1sQMu?usp=dr…"
click at [63, 8] on span "Back to Detalle Proyecto" at bounding box center [67, 7] width 37 height 4
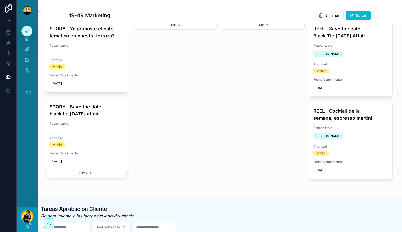
scroll to position [26, 0]
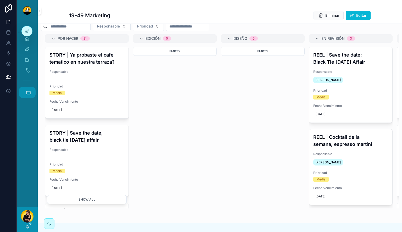
click at [24, 91] on button "Accesos rápidos" at bounding box center [27, 92] width 17 height 11
click at [29, 189] on span "C" at bounding box center [27, 192] width 6 height 6
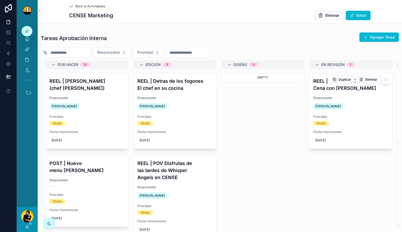
click at [337, 90] on h4 "REEL | SAVE THE DATE Cena con [PERSON_NAME]" at bounding box center [351, 85] width 75 height 14
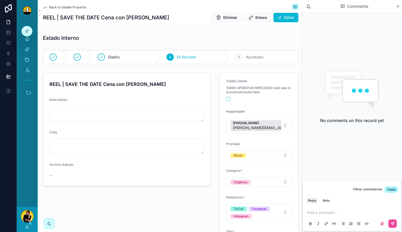
click at [334, 212] on p "scrollable content" at bounding box center [353, 212] width 92 height 5
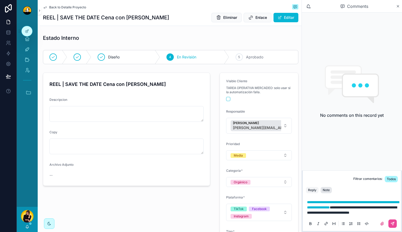
click at [325, 188] on div "Note" at bounding box center [326, 190] width 7 height 4
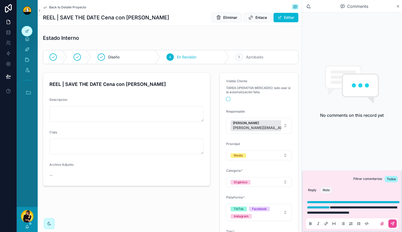
click at [360, 213] on p "**********" at bounding box center [353, 208] width 92 height 16
click at [392, 223] on icon "scrollable content" at bounding box center [392, 223] width 3 height 3
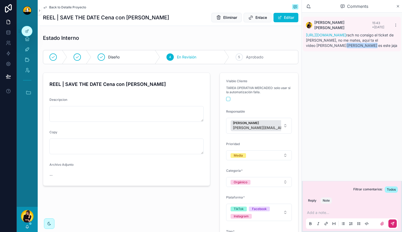
click at [388, 89] on div "[PERSON_NAME] 15:43 • [DATE] [URL][DOMAIN_NAME] rach no consigo el ticket de [P…" at bounding box center [352, 97] width 100 height 168
click at [347, 37] on link "[URL][DOMAIN_NAME]" at bounding box center [326, 35] width 40 height 4
click at [76, 7] on span "Back to Detalle Proyecto" at bounding box center [67, 7] width 37 height 4
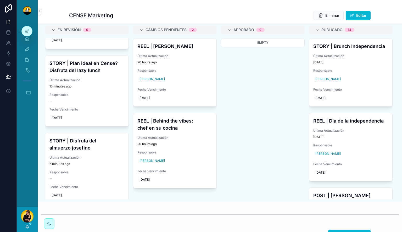
scroll to position [52, 0]
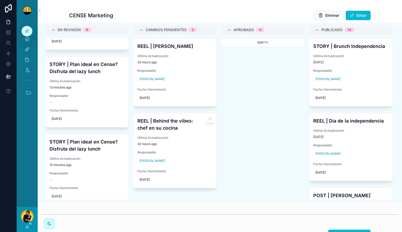
click at [190, 131] on h4 "REEL | Behind the vibes: chef en su cocina" at bounding box center [175, 124] width 75 height 14
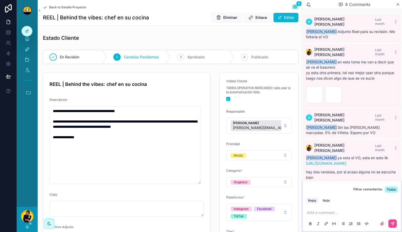
scroll to position [113, 0]
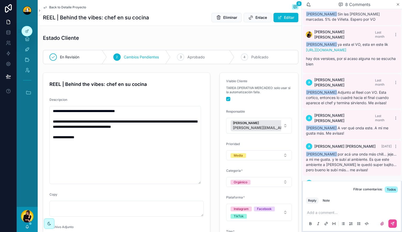
click at [73, 9] on div "Back to Detalle Proyecto 8" at bounding box center [171, 7] width 256 height 6
click at [71, 6] on span "Back to Detalle Proyecto" at bounding box center [67, 7] width 37 height 4
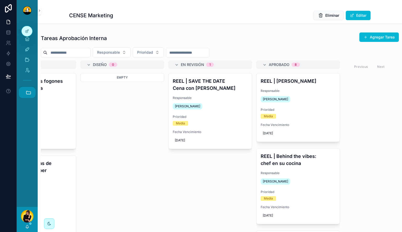
click at [29, 95] on icon "scrollable content" at bounding box center [29, 93] width 6 height 6
click at [27, 165] on span "HC" at bounding box center [27, 164] width 6 height 6
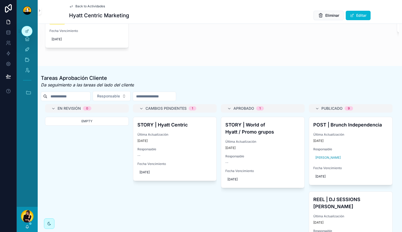
scroll to position [236, 0]
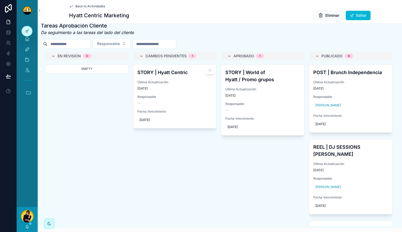
click at [176, 75] on h4 "STORY | Hyatt Centric" at bounding box center [175, 72] width 75 height 7
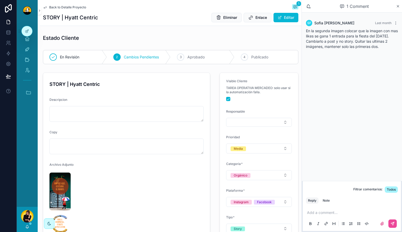
click at [74, 7] on span "Back to Detalle Proyecto" at bounding box center [67, 7] width 37 height 4
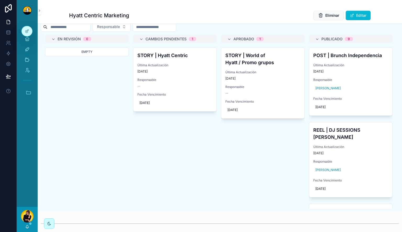
scroll to position [236, 0]
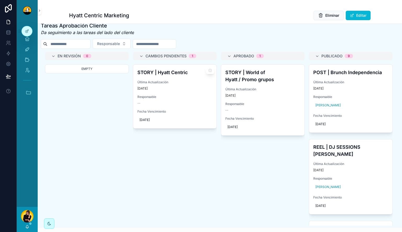
click at [191, 74] on h4 "STORY | Hyatt Centric" at bounding box center [175, 72] width 75 height 7
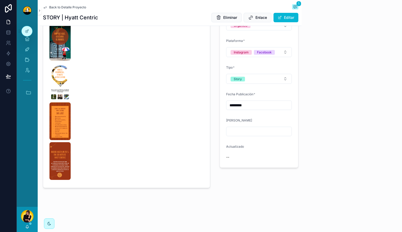
scroll to position [150, 0]
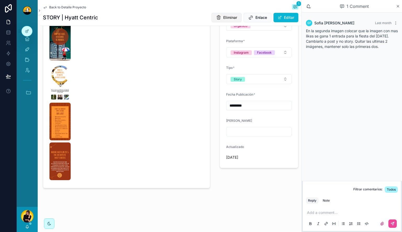
click at [223, 15] on span "Eliminar" at bounding box center [230, 17] width 14 height 5
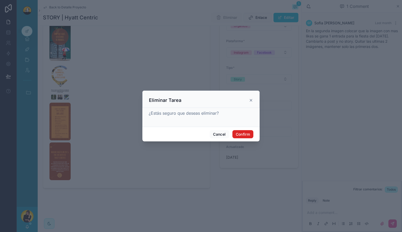
click at [241, 134] on button "Confirm" at bounding box center [243, 134] width 21 height 8
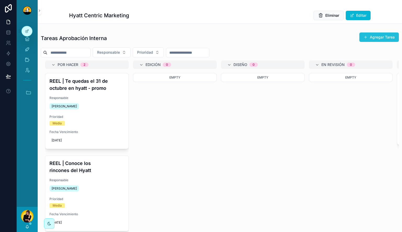
click at [364, 37] on button "Agregar Tarea" at bounding box center [380, 36] width 40 height 9
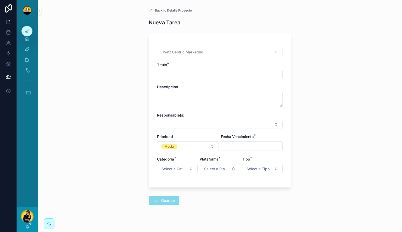
click at [252, 79] on div "scrollable content" at bounding box center [220, 74] width 126 height 9
click at [251, 77] on input "scrollable content" at bounding box center [219, 74] width 125 height 7
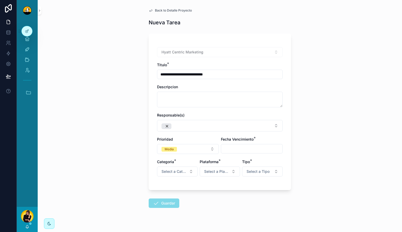
type input "**********"
drag, startPoint x: 321, startPoint y: 108, endPoint x: 304, endPoint y: 119, distance: 20.4
click at [322, 108] on div "**********" at bounding box center [220, 116] width 365 height 232
click at [251, 146] on input "scrollable content" at bounding box center [251, 148] width 61 height 7
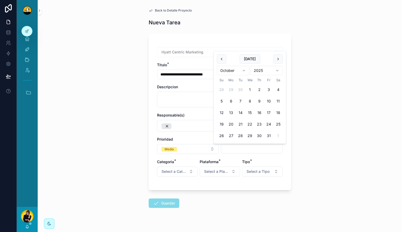
click at [260, 90] on button "2" at bounding box center [259, 89] width 9 height 9
type input "*********"
click at [308, 168] on div "**********" at bounding box center [220, 116] width 365 height 232
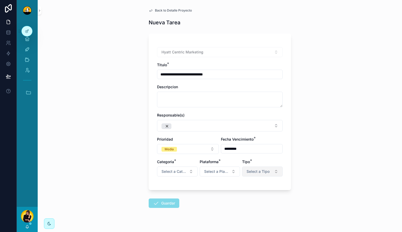
click at [267, 169] on span "Select a Tipo" at bounding box center [258, 171] width 23 height 5
click at [266, 198] on div "Reel" at bounding box center [260, 200] width 63 height 8
click at [223, 175] on button "Select a Plataforma" at bounding box center [220, 172] width 41 height 10
click at [222, 197] on div "Facebook" at bounding box center [217, 200] width 63 height 8
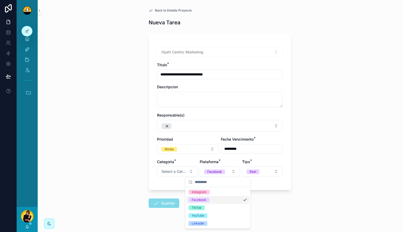
click at [222, 195] on div "Instagram" at bounding box center [217, 192] width 63 height 8
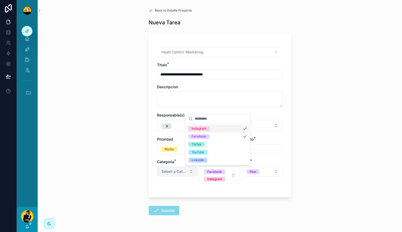
click at [183, 173] on span "Select a Categoría" at bounding box center [174, 171] width 25 height 5
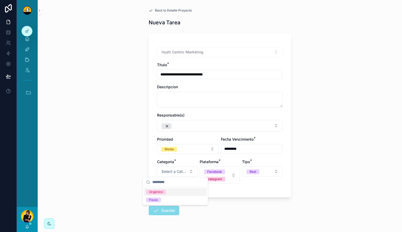
click at [183, 193] on div "Orgánico" at bounding box center [175, 192] width 63 height 8
click at [195, 212] on form "**********" at bounding box center [220, 139] width 142 height 218
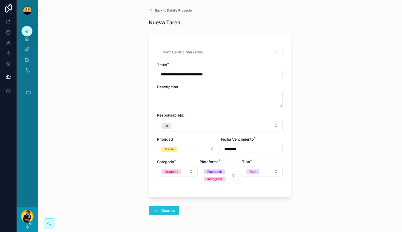
click at [167, 214] on button "Guardar" at bounding box center [164, 210] width 31 height 9
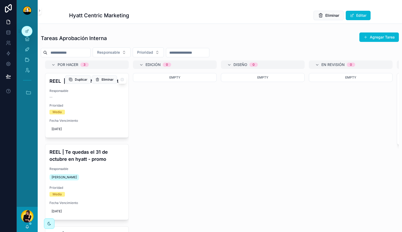
click at [95, 93] on span "Responsable" at bounding box center [87, 91] width 75 height 4
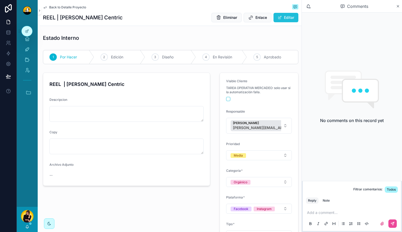
click at [283, 20] on button "Editar" at bounding box center [286, 17] width 25 height 9
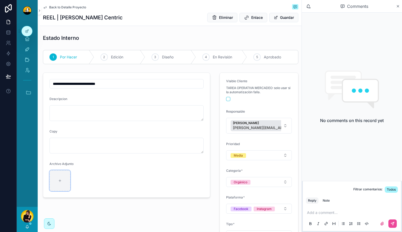
click at [57, 181] on div "scrollable content" at bounding box center [60, 180] width 21 height 21
type input "**********"
click at [286, 58] on div "5 Aprobado" at bounding box center [272, 57] width 51 height 14
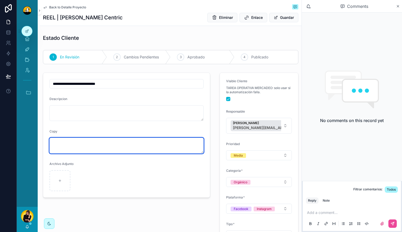
click at [110, 145] on textarea "scrollable content" at bounding box center [127, 146] width 154 height 16
paste textarea "**********"
type textarea "**********"
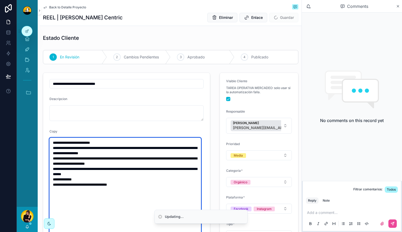
click at [140, 152] on textarea "**********" at bounding box center [126, 208] width 152 height 141
type input "**********"
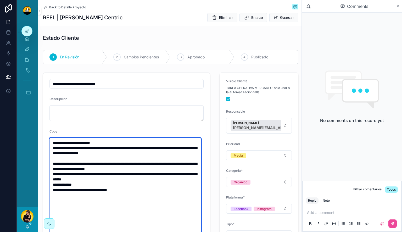
drag, startPoint x: 115, startPoint y: 174, endPoint x: 111, endPoint y: 174, distance: 3.9
click at [112, 174] on textarea "**********" at bounding box center [126, 211] width 152 height 146
click at [111, 174] on textarea "**********" at bounding box center [126, 211] width 152 height 146
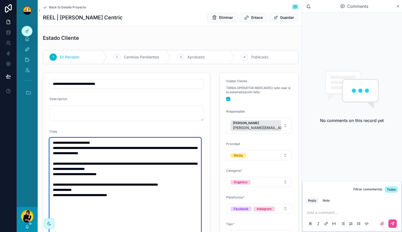
click at [151, 171] on textarea "**********" at bounding box center [126, 216] width 152 height 157
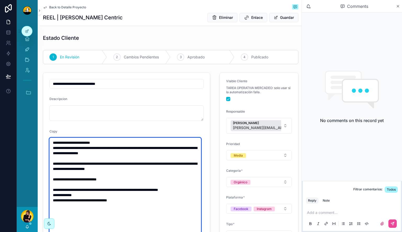
drag, startPoint x: 131, startPoint y: 153, endPoint x: 50, endPoint y: 145, distance: 81.6
click at [50, 145] on textarea "**********" at bounding box center [126, 219] width 152 height 162
click at [109, 164] on textarea "**********" at bounding box center [126, 219] width 152 height 162
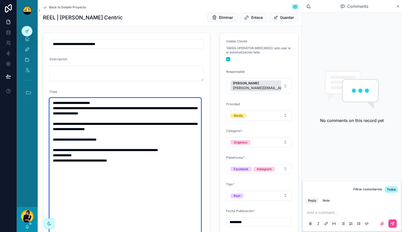
scroll to position [52, 0]
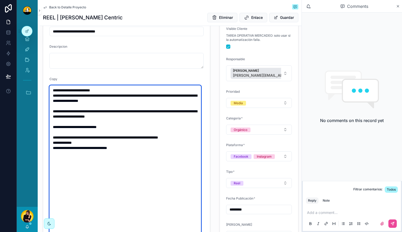
click at [171, 142] on textarea "**********" at bounding box center [126, 166] width 152 height 162
type textarea "**********"
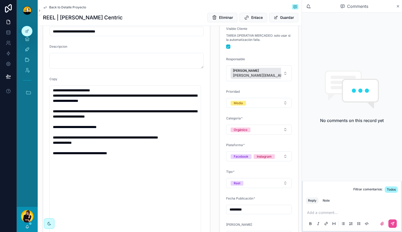
click at [208, 151] on div "**********" at bounding box center [127, 156] width 174 height 276
type input "**********"
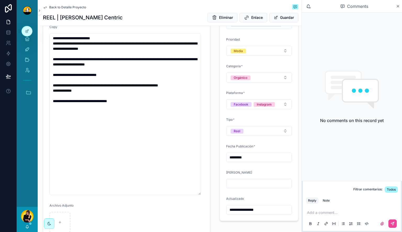
scroll to position [105, 0]
drag, startPoint x: 197, startPoint y: 194, endPoint x: 193, endPoint y: 114, distance: 79.8
click at [193, 114] on textarea "**********" at bounding box center [126, 78] width 152 height 91
click at [187, 165] on div "**********" at bounding box center [127, 94] width 174 height 257
click at [62, 140] on div "scrollable content" at bounding box center [60, 142] width 21 height 21
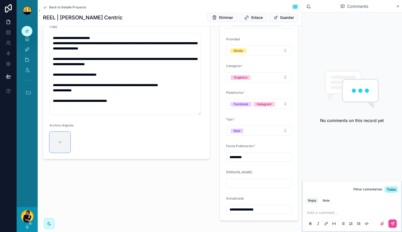
type input "**********"
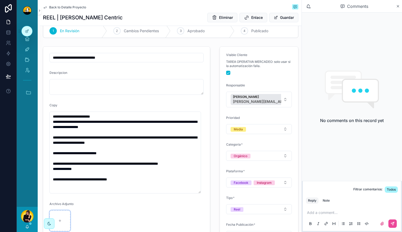
scroll to position [52, 0]
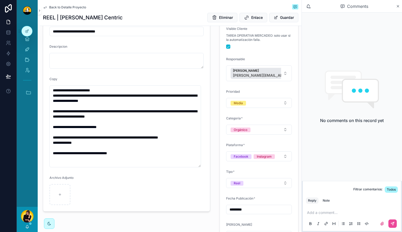
click at [189, 200] on form "**********" at bounding box center [126, 115] width 167 height 191
click at [326, 213] on p "scrollable content" at bounding box center [353, 212] width 92 height 5
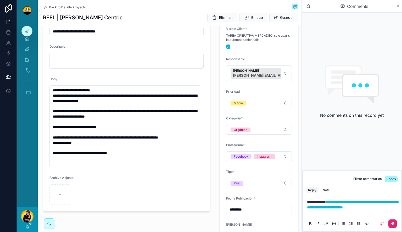
click at [393, 224] on icon "scrollable content" at bounding box center [394, 223] width 2 height 2
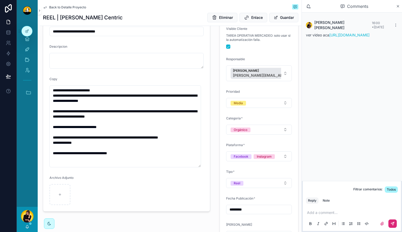
scroll to position [0, 0]
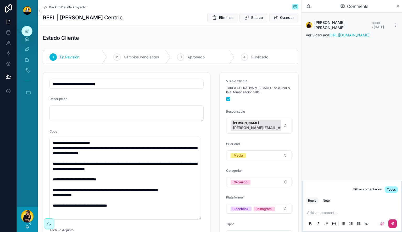
click at [63, 6] on span "Back to Detalle Proyecto" at bounding box center [67, 7] width 37 height 4
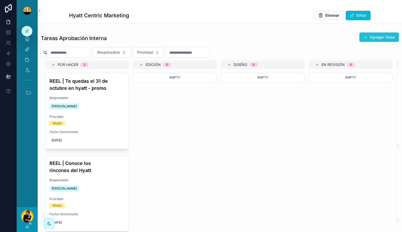
click at [365, 34] on button "Agregar Tarea" at bounding box center [380, 36] width 40 height 9
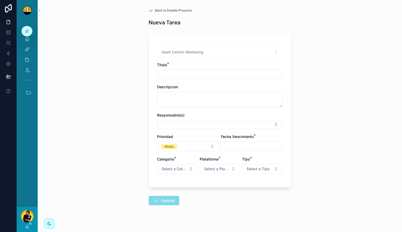
click at [221, 77] on input "scrollable content" at bounding box center [219, 74] width 125 height 7
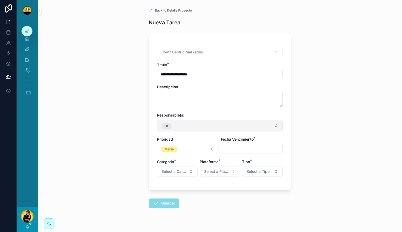
type input "**********"
click at [199, 127] on button "Select Button" at bounding box center [220, 126] width 126 height 12
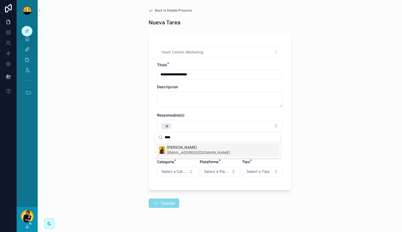
type input "****"
click at [191, 149] on span "[PERSON_NAME]" at bounding box center [198, 147] width 63 height 5
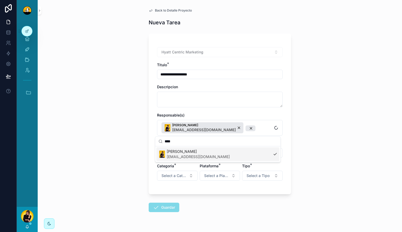
click at [331, 169] on div "**********" at bounding box center [220, 116] width 365 height 232
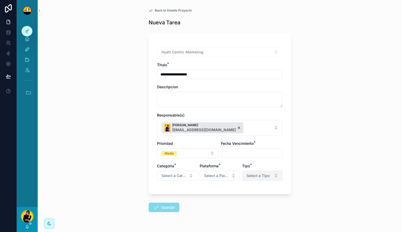
click at [267, 172] on button "Select a Tipo" at bounding box center [262, 176] width 41 height 10
click at [259, 134] on div "Post" at bounding box center [260, 133] width 63 height 8
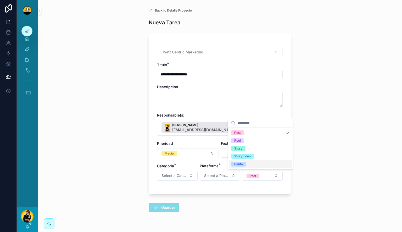
click at [294, 160] on div "**********" at bounding box center [220, 116] width 365 height 232
click at [225, 153] on input "scrollable content" at bounding box center [251, 152] width 61 height 7
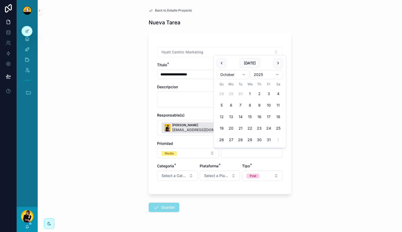
click at [223, 117] on button "12" at bounding box center [221, 116] width 9 height 9
type input "**********"
click at [128, 158] on div "**********" at bounding box center [220, 116] width 365 height 232
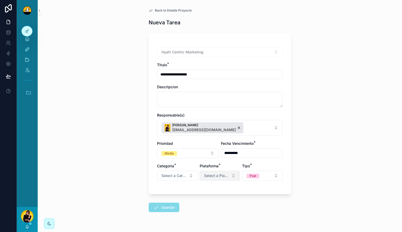
click at [214, 172] on button "Select a Plataforma" at bounding box center [220, 176] width 41 height 10
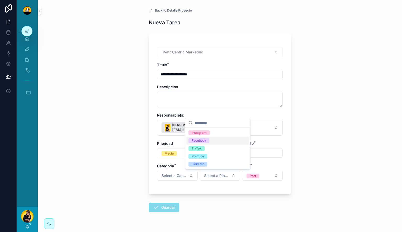
click at [213, 140] on div "Facebook" at bounding box center [217, 141] width 63 height 8
click at [216, 135] on div "Instagram" at bounding box center [217, 133] width 63 height 8
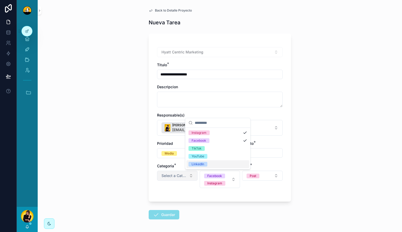
click at [179, 177] on span "Select a Categoría" at bounding box center [174, 175] width 25 height 5
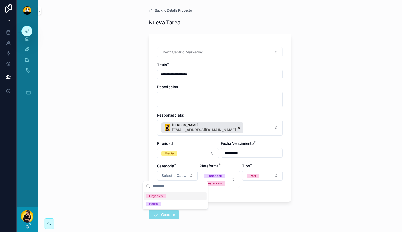
click at [178, 194] on div "Orgánico" at bounding box center [175, 196] width 63 height 8
click at [116, 183] on div "**********" at bounding box center [220, 116] width 365 height 232
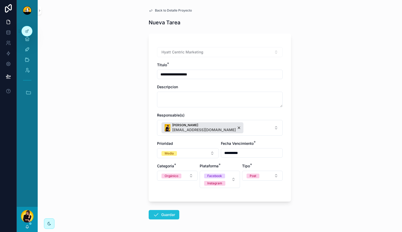
click at [161, 211] on button "Guardar" at bounding box center [164, 214] width 31 height 9
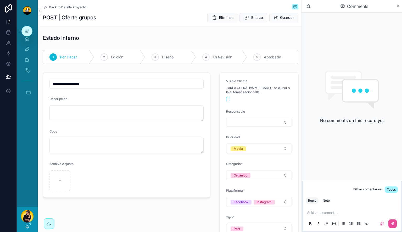
click at [75, 83] on input "**********" at bounding box center [127, 83] width 154 height 7
type input "**********"
click at [136, 100] on div "Descripcion" at bounding box center [127, 100] width 154 height 6
click at [48, 186] on form "**********" at bounding box center [126, 135] width 167 height 125
click at [50, 186] on div "scrollable content" at bounding box center [60, 180] width 21 height 21
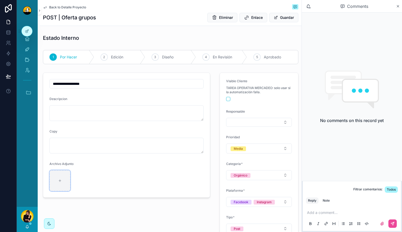
type input "**********"
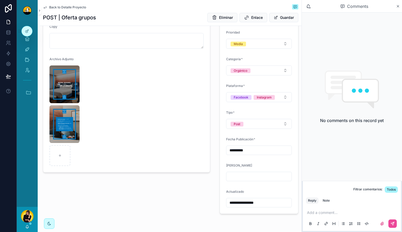
scroll to position [26, 0]
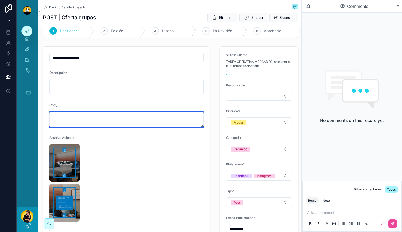
click at [57, 119] on textarea "scrollable content" at bounding box center [127, 120] width 154 height 16
paste textarea "**********"
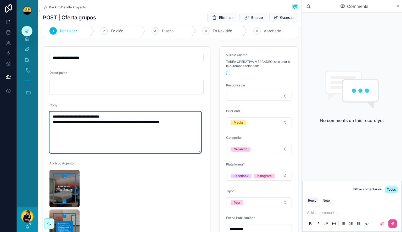
type textarea "**********"
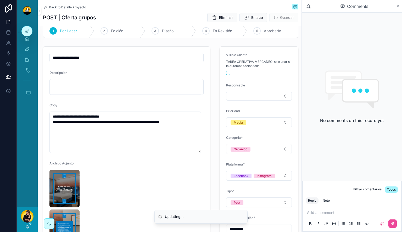
type input "**********"
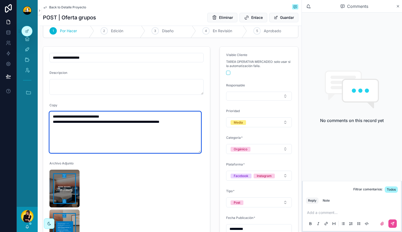
click at [88, 148] on textarea "**********" at bounding box center [126, 132] width 152 height 41
click at [196, 124] on textarea "**********" at bounding box center [126, 132] width 152 height 41
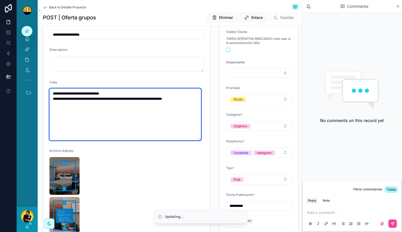
scroll to position [52, 0]
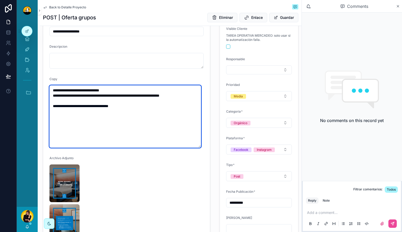
type textarea "**********"
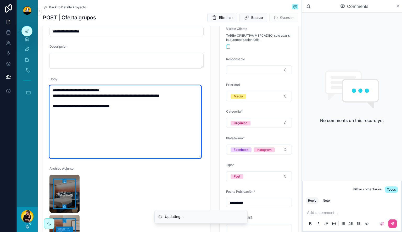
type input "**********"
paste textarea "**********"
type textarea "**********"
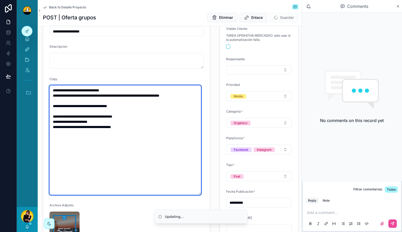
type input "**********"
type textarea "**********"
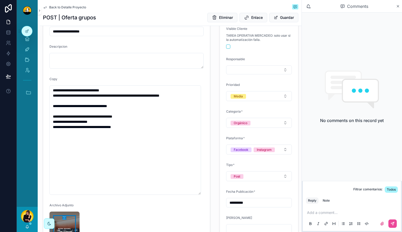
click at [184, 210] on form "**********" at bounding box center [126, 169] width 167 height 298
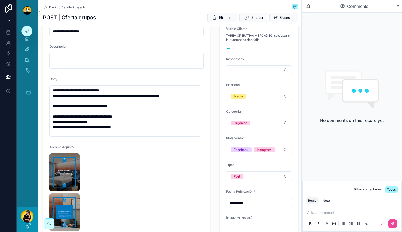
drag, startPoint x: 199, startPoint y: 194, endPoint x: 194, endPoint y: 138, distance: 55.8
click at [195, 135] on textarea "**********" at bounding box center [126, 110] width 152 height 51
click at [183, 180] on form "**********" at bounding box center [126, 139] width 167 height 239
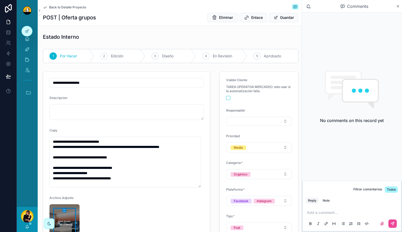
scroll to position [0, 0]
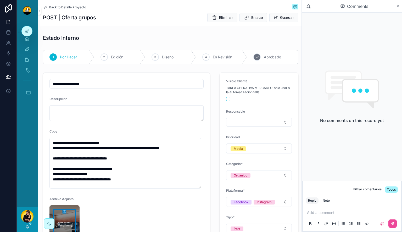
click at [259, 56] on div "5 Aprobado" at bounding box center [272, 57] width 51 height 14
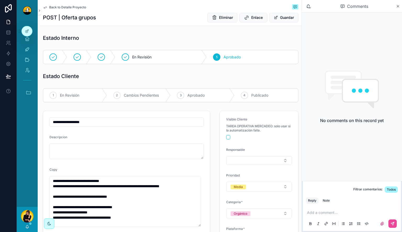
click at [68, 7] on span "Back to Detalle Proyecto" at bounding box center [67, 7] width 37 height 4
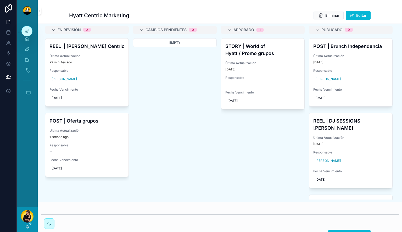
scroll to position [210, 0]
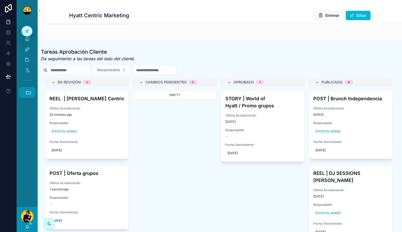
click at [26, 91] on icon "scrollable content" at bounding box center [29, 93] width 6 height 6
click at [27, 177] on span "1" at bounding box center [27, 178] width 6 height 6
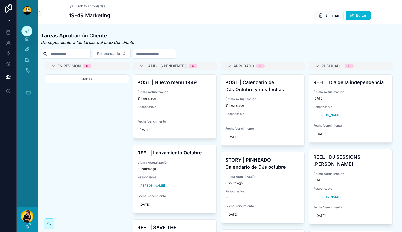
scroll to position [236, 0]
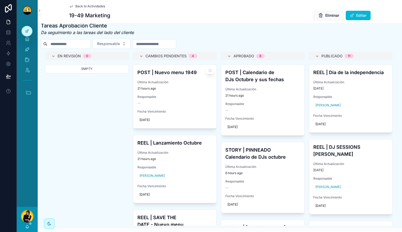
click at [189, 76] on h4 "POST | Nuevo menu 1949" at bounding box center [175, 72] width 75 height 7
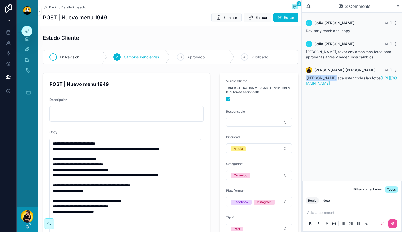
click at [67, 59] on span "En Revisión" at bounding box center [69, 56] width 19 height 5
click at [73, 7] on span "Back to Detalle Proyecto" at bounding box center [67, 7] width 37 height 4
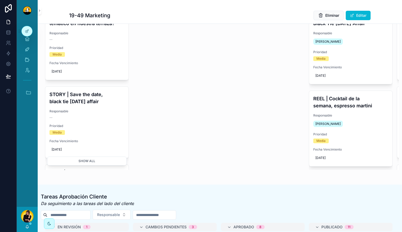
scroll to position [52, 0]
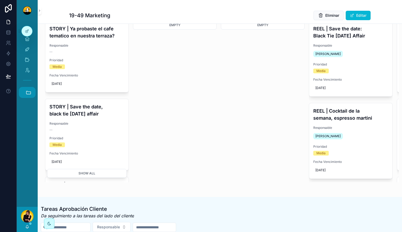
click at [30, 95] on icon "scrollable content" at bounding box center [29, 93] width 6 height 6
click at [24, 189] on link "C CENSE" at bounding box center [28, 191] width 14 height 11
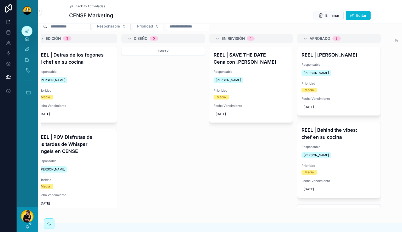
scroll to position [0, 144]
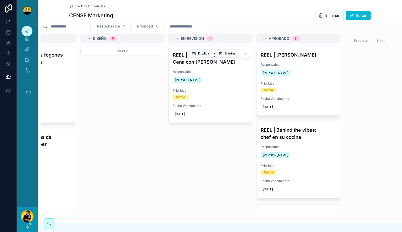
click at [192, 63] on h4 "REEL | SAVE THE DATE Cena con [PERSON_NAME]" at bounding box center [210, 58] width 75 height 14
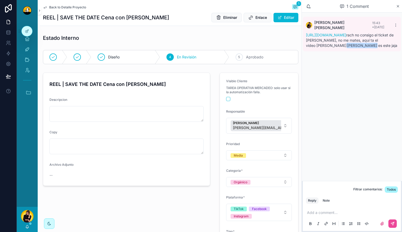
click at [337, 210] on p "scrollable content" at bounding box center [353, 212] width 92 height 5
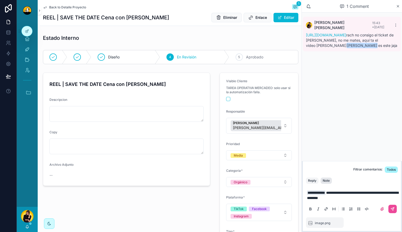
click at [327, 181] on div "Note" at bounding box center [326, 181] width 7 height 4
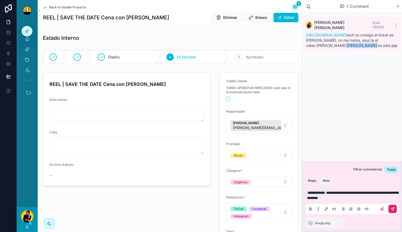
click at [394, 211] on button "scrollable content" at bounding box center [393, 209] width 8 height 8
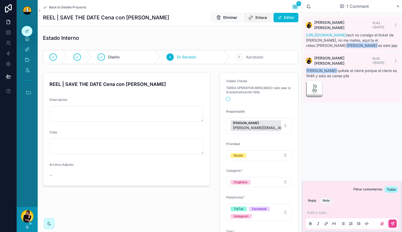
click at [260, 18] on span "Enlace" at bounding box center [262, 17] width 12 height 5
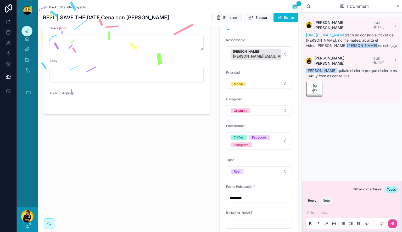
scroll to position [105, 0]
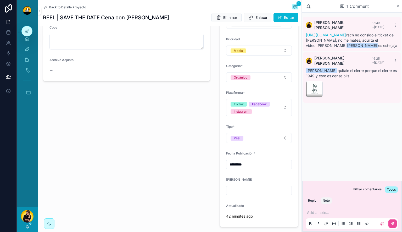
click at [73, 9] on span "Back to Detalle Proyecto" at bounding box center [67, 7] width 37 height 4
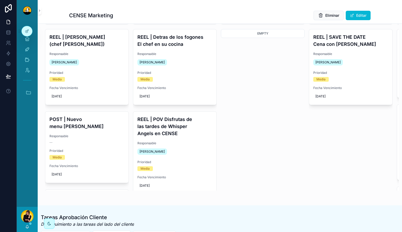
scroll to position [26, 0]
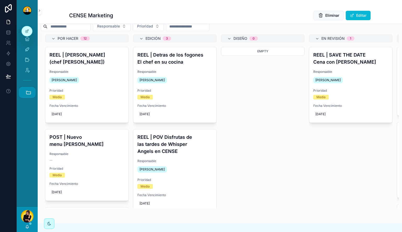
click at [30, 91] on icon "scrollable content" at bounding box center [29, 93] width 6 height 6
click at [26, 175] on link "1 19-49" at bounding box center [28, 177] width 14 height 11
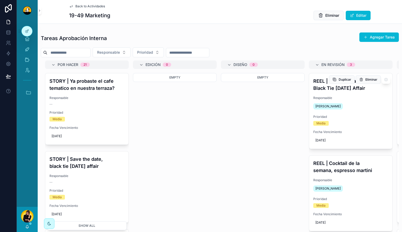
click at [341, 95] on div "REEL | Save the date: Black Tie [DATE] Affair Responsable [PERSON_NAME] Priorid…" at bounding box center [350, 110] width 83 height 75
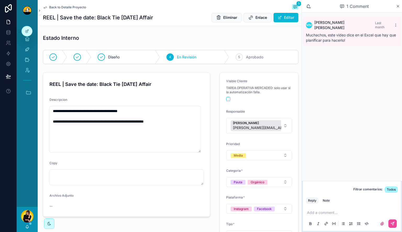
click at [322, 211] on p "scrollable content" at bounding box center [353, 212] width 92 height 5
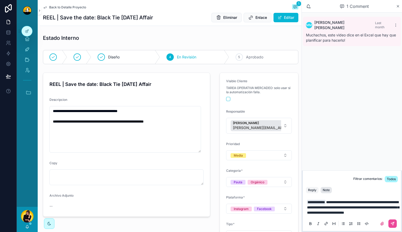
click at [327, 188] on div "Note" at bounding box center [326, 190] width 7 height 4
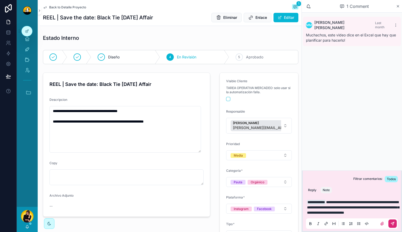
click at [392, 222] on icon "scrollable content" at bounding box center [393, 224] width 4 height 4
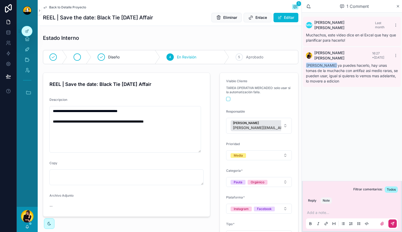
click at [81, 56] on div "scrollable content" at bounding box center [79, 57] width 24 height 14
click at [63, 56] on span "Por Hacer" at bounding box center [68, 56] width 17 height 5
click at [357, 211] on p "scrollable content" at bounding box center [353, 212] width 92 height 5
click at [393, 223] on icon "scrollable content" at bounding box center [393, 224] width 4 height 4
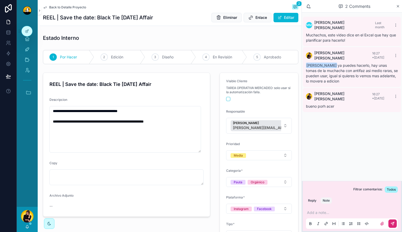
click at [73, 9] on span "Back to Detalle Proyecto" at bounding box center [67, 7] width 37 height 4
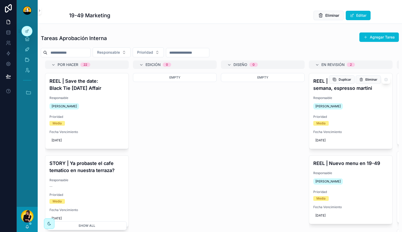
click at [354, 104] on div "[PERSON_NAME]" at bounding box center [351, 106] width 75 height 8
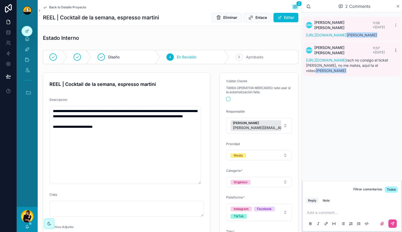
click at [396, 52] on icon "scrollable content" at bounding box center [396, 51] width 0 height 0
click at [390, 47] on span "Delete comment" at bounding box center [386, 45] width 25 height 4
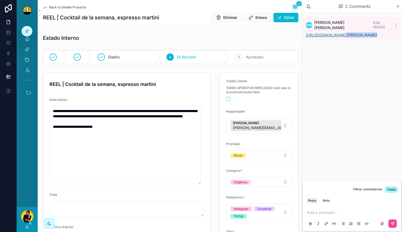
click at [347, 34] on link "https://drive.google.com/drive/folders/1riQgU71orXaGE1XfkLy5szwN5OeX8xJB?usp=dr…" at bounding box center [326, 35] width 40 height 4
click at [61, 7] on span "Back to Detalle Proyecto" at bounding box center [67, 7] width 37 height 4
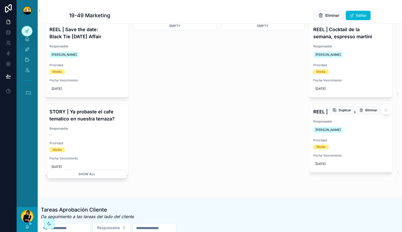
scroll to position [52, 0]
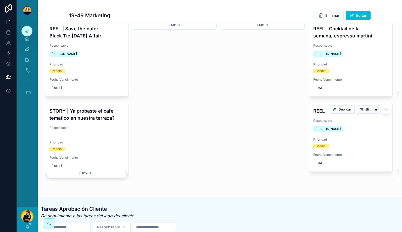
click at [357, 120] on span "Responsable" at bounding box center [351, 121] width 75 height 4
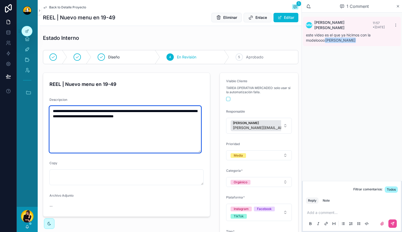
drag, startPoint x: 191, startPoint y: 118, endPoint x: 145, endPoint y: 112, distance: 46.8
click at [145, 112] on textarea "**********" at bounding box center [126, 129] width 152 height 47
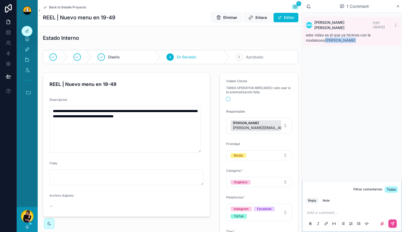
click at [336, 214] on p "scrollable content" at bounding box center [353, 212] width 92 height 5
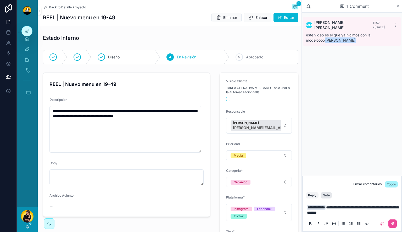
click at [331, 194] on button "Note" at bounding box center [326, 195] width 11 height 6
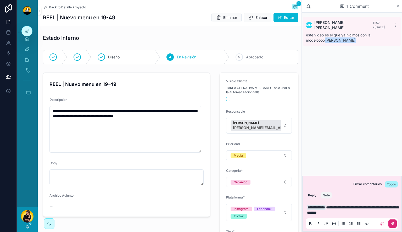
click at [392, 222] on icon "scrollable content" at bounding box center [393, 224] width 4 height 4
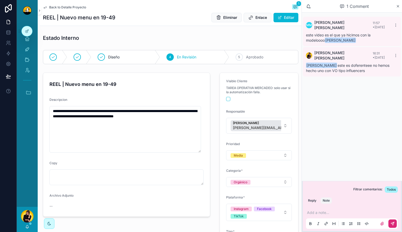
click at [65, 6] on span "Back to Detalle Proyecto" at bounding box center [67, 7] width 37 height 4
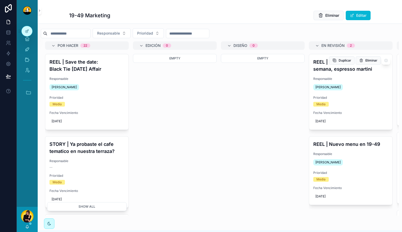
scroll to position [26, 0]
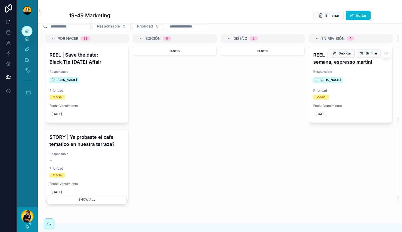
click at [361, 65] on h4 "REEL | Cocktail de la semana, espresso martini" at bounding box center [351, 58] width 75 height 14
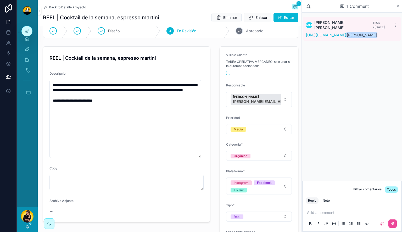
click at [246, 33] on span "Aprobado" at bounding box center [254, 30] width 17 height 5
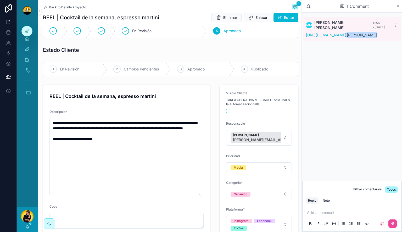
click at [357, 213] on p "scrollable content" at bounding box center [353, 212] width 92 height 5
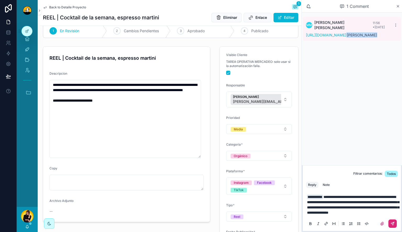
click at [391, 224] on icon "scrollable content" at bounding box center [393, 224] width 4 height 4
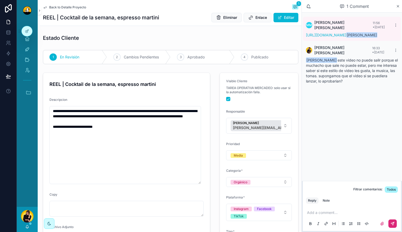
click at [58, 7] on span "Back to Detalle Proyecto" at bounding box center [67, 7] width 37 height 4
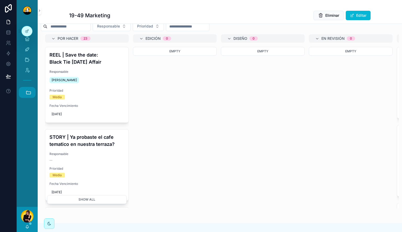
click at [30, 95] on icon "scrollable content" at bounding box center [29, 93] width 6 height 6
click at [29, 189] on span "C" at bounding box center [27, 192] width 6 height 6
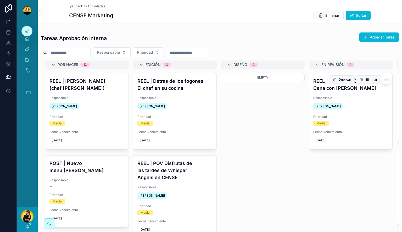
click at [330, 92] on div "REEL | SAVE THE DATE Cena con [PERSON_NAME] Responsable [PERSON_NAME] Prioridad…" at bounding box center [350, 110] width 83 height 75
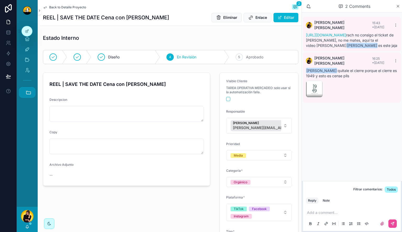
click at [26, 92] on icon "scrollable content" at bounding box center [29, 93] width 6 height 6
click at [24, 167] on link "HC Hyatt Centric" at bounding box center [28, 163] width 14 height 11
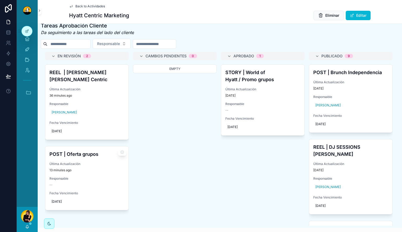
scroll to position [262, 0]
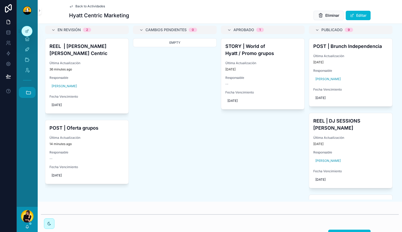
click at [29, 94] on icon "scrollable content" at bounding box center [29, 93] width 6 height 6
click at [25, 177] on span "1" at bounding box center [27, 178] width 6 height 6
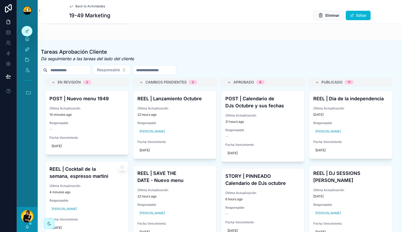
scroll to position [262, 0]
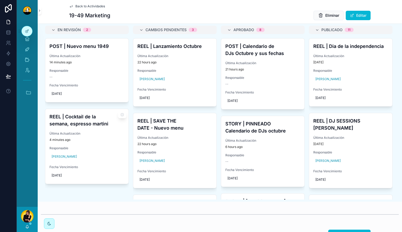
click at [91, 132] on div "REEL | Cocktail de la semana, espresso martini Última Actualización 4 minutes a…" at bounding box center [86, 146] width 83 height 75
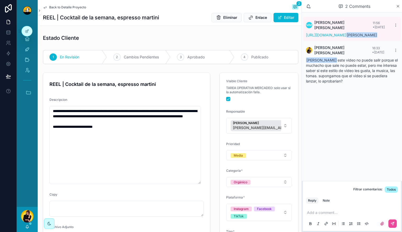
click at [64, 8] on span "Back to Detalle Proyecto" at bounding box center [67, 7] width 37 height 4
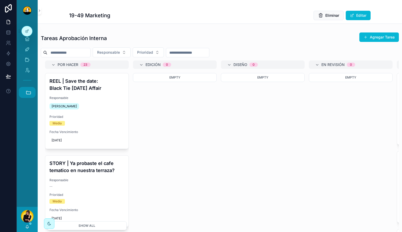
click at [25, 90] on button "Accesos rápidos" at bounding box center [27, 92] width 17 height 11
click at [185, 115] on div "Empty" at bounding box center [175, 123] width 84 height 101
click at [79, 179] on span "Responsable" at bounding box center [87, 180] width 75 height 4
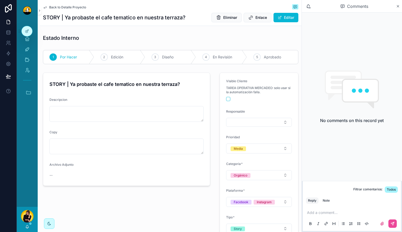
click at [58, 7] on span "Back to Detalle Proyecto" at bounding box center [67, 7] width 37 height 4
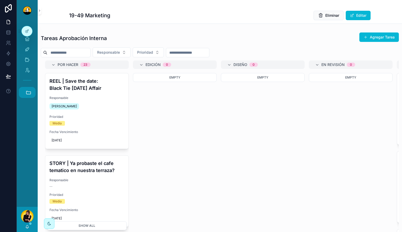
click at [33, 91] on button "Accesos rápidos" at bounding box center [27, 92] width 17 height 11
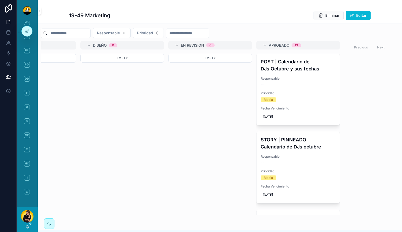
scroll to position [26, 0]
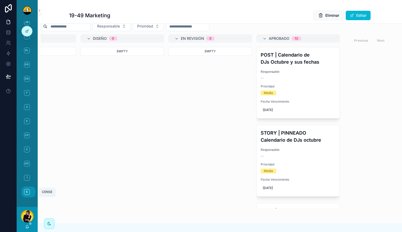
drag, startPoint x: 29, startPoint y: 193, endPoint x: 34, endPoint y: 191, distance: 4.8
click at [29, 193] on span "C" at bounding box center [27, 192] width 6 height 6
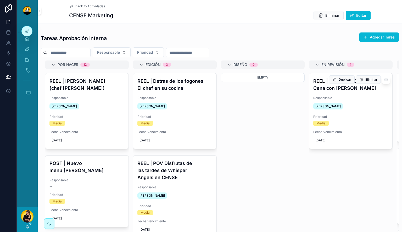
click at [348, 89] on h4 "REEL | SAVE THE DATE Cena con [PERSON_NAME]" at bounding box center [351, 85] width 75 height 14
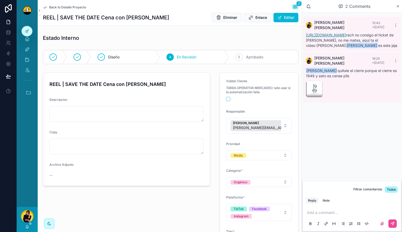
click at [345, 35] on link "[URL][DOMAIN_NAME]" at bounding box center [326, 35] width 40 height 4
drag, startPoint x: 329, startPoint y: 34, endPoint x: 367, endPoint y: 96, distance: 73.0
click at [367, 96] on div "[PERSON_NAME] 16:25 • [DATE] [PERSON_NAME] quitale el cierre porque el cierre e…" at bounding box center [352, 77] width 98 height 50
click at [321, 213] on p "scrollable content" at bounding box center [353, 212] width 92 height 5
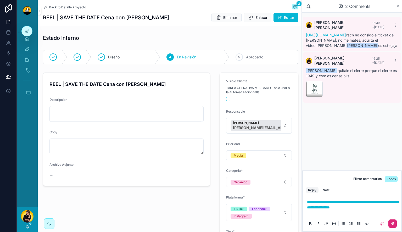
click at [395, 222] on button "scrollable content" at bounding box center [393, 223] width 8 height 8
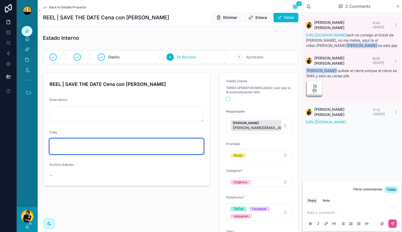
click at [82, 149] on textarea "scrollable content" at bounding box center [127, 147] width 154 height 16
paste textarea "**********"
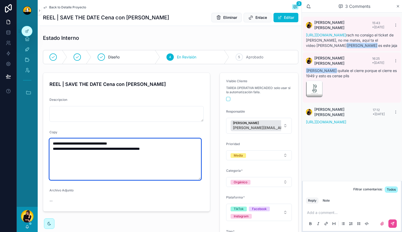
click at [93, 149] on textarea "**********" at bounding box center [126, 159] width 152 height 41
click at [169, 150] on textarea "**********" at bounding box center [126, 159] width 152 height 41
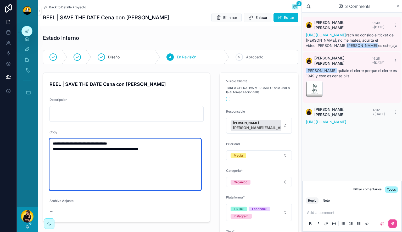
click at [64, 165] on textarea "**********" at bounding box center [126, 165] width 152 height 52
paste textarea "**********"
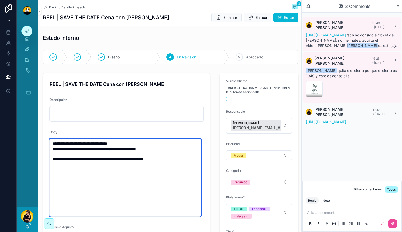
paste textarea "**********"
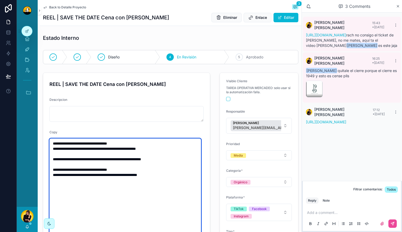
click at [135, 189] on textarea "**********" at bounding box center [126, 196] width 152 height 115
type textarea "**********"
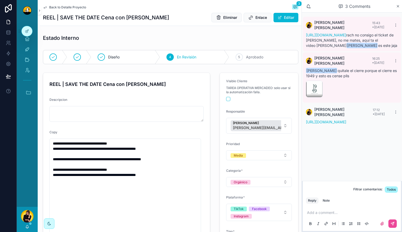
click at [198, 131] on div "Copy" at bounding box center [127, 133] width 154 height 6
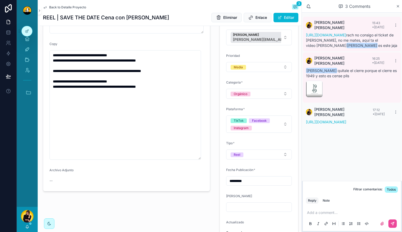
scroll to position [105, 0]
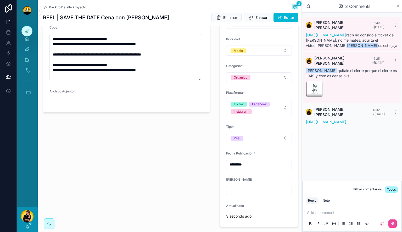
drag, startPoint x: 200, startPoint y: 142, endPoint x: 206, endPoint y: 83, distance: 60.0
click at [206, 80] on form "**********" at bounding box center [126, 40] width 167 height 144
click at [197, 133] on div "**********" at bounding box center [127, 98] width 174 height 264
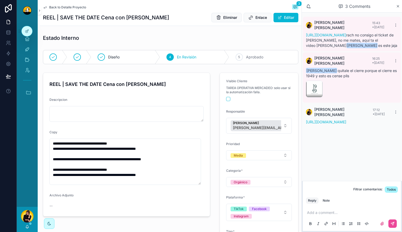
click at [64, 8] on span "Back to Detalle Proyecto" at bounding box center [67, 7] width 37 height 4
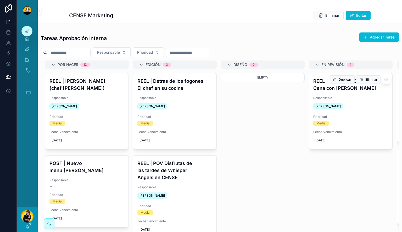
click at [352, 102] on div "Responsable Miguel Madriz" at bounding box center [351, 103] width 75 height 15
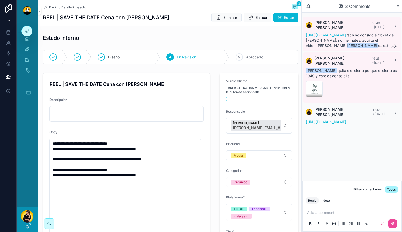
click at [238, 49] on div "Diseño 4 En Revisión 5 Aprobado" at bounding box center [171, 57] width 262 height 18
click at [239, 61] on div "5 Aprobado" at bounding box center [263, 57] width 69 height 14
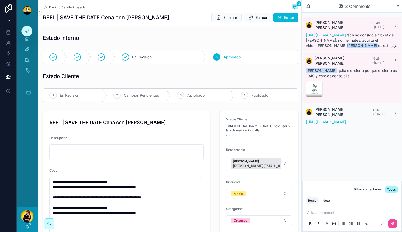
click at [61, 6] on span "Back to Detalle Proyecto" at bounding box center [67, 7] width 37 height 4
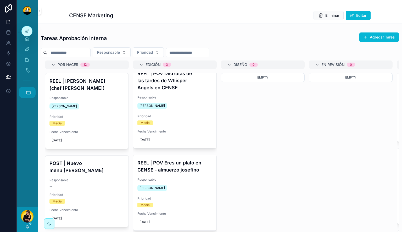
click at [30, 90] on icon "scrollable content" at bounding box center [29, 93] width 6 height 6
click at [29, 165] on span "HC" at bounding box center [27, 164] width 6 height 6
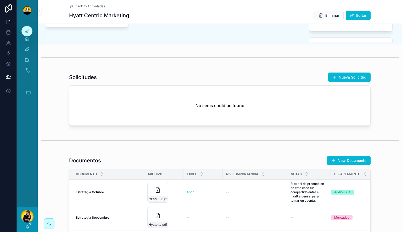
scroll to position [471, 0]
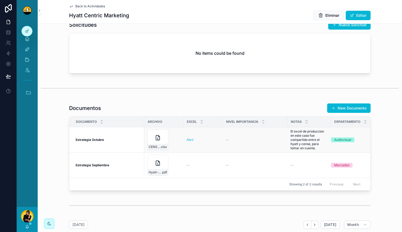
click at [104, 142] on div "Estrategia Octubre Estrategia Octubre" at bounding box center [108, 140] width 65 height 4
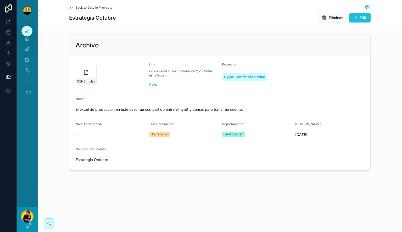
click at [361, 18] on button "Edit" at bounding box center [359, 17] width 21 height 9
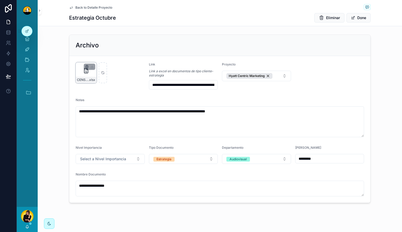
click at [86, 66] on icon "scrollable content" at bounding box center [87, 67] width 2 height 2
click at [95, 58] on icon "scrollable content" at bounding box center [96, 57] width 4 height 4
click at [92, 75] on div "scrollable content" at bounding box center [86, 72] width 21 height 21
type input "**********"
click at [357, 15] on button "Done" at bounding box center [359, 17] width 24 height 9
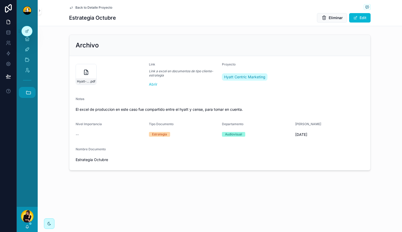
click at [29, 91] on icon "scrollable content" at bounding box center [29, 93] width 6 height 6
click at [30, 181] on link "1 19-49" at bounding box center [28, 177] width 14 height 11
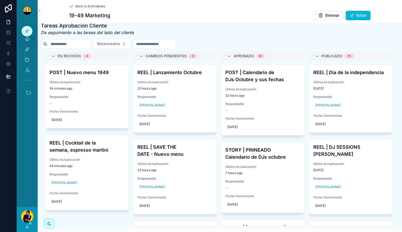
scroll to position [536, 0]
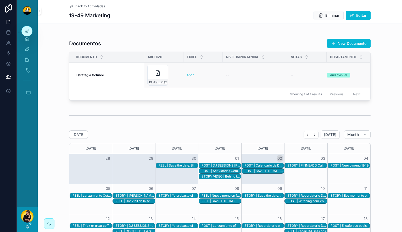
click at [109, 85] on td "Estrategia Octubre Estrategia Octubre" at bounding box center [106, 75] width 75 height 25
click at [147, 81] on div "19-49-Estrategia .xlsx" at bounding box center [157, 75] width 21 height 21
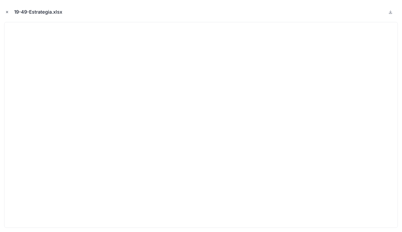
click at [6, 11] on icon "Close modal" at bounding box center [7, 12] width 2 height 2
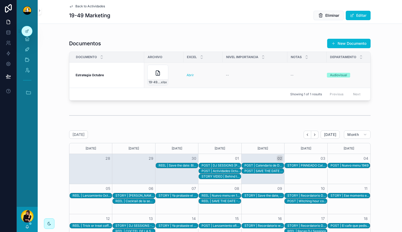
click at [88, 77] on strong "Estrategia Octubre" at bounding box center [90, 75] width 28 height 4
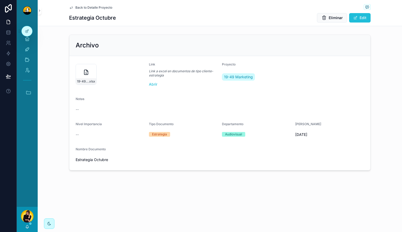
click at [359, 18] on button "Edit" at bounding box center [359, 17] width 21 height 9
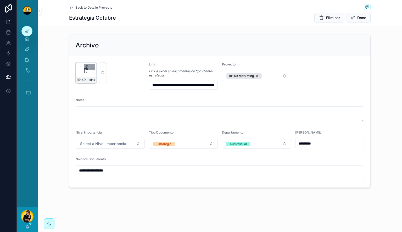
click at [86, 65] on icon "scrollable content" at bounding box center [86, 65] width 1 height 1
click at [98, 57] on icon "scrollable content" at bounding box center [98, 57] width 4 height 4
click at [91, 73] on div "scrollable content" at bounding box center [86, 72] width 21 height 21
type input "**********"
click at [78, 8] on span "Back to Detalle Proyecto" at bounding box center [93, 8] width 37 height 4
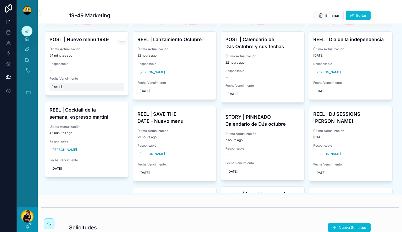
scroll to position [262, 0]
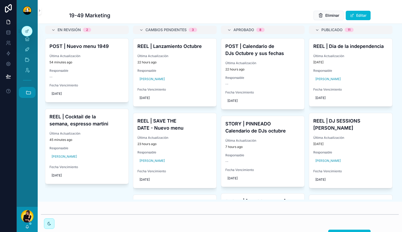
click at [27, 93] on icon "scrollable content" at bounding box center [29, 93] width 6 height 6
click at [24, 163] on span "HC" at bounding box center [27, 164] width 6 height 6
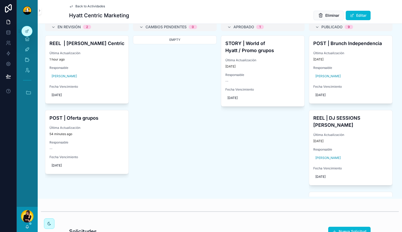
scroll to position [262, 0]
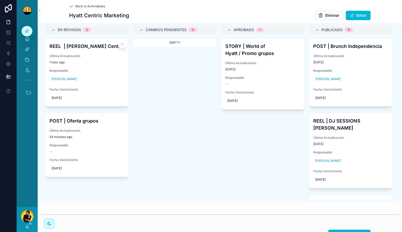
click at [103, 50] on h4 "REEL | Campaña de Hyatt Centric" at bounding box center [87, 46] width 75 height 7
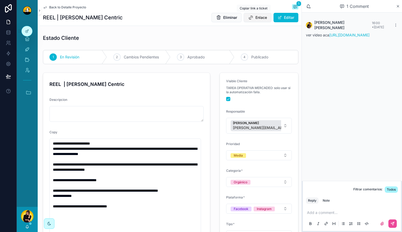
click at [250, 18] on button "Enlace" at bounding box center [258, 17] width 28 height 9
click at [57, 6] on span "Back to Detalle Proyecto" at bounding box center [67, 7] width 37 height 4
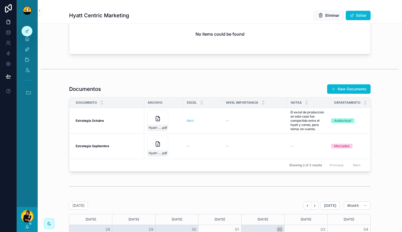
scroll to position [498, 0]
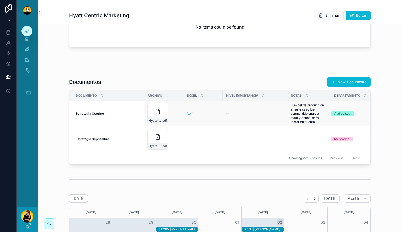
click at [91, 116] on strong "Estrategia Octubre" at bounding box center [90, 114] width 28 height 4
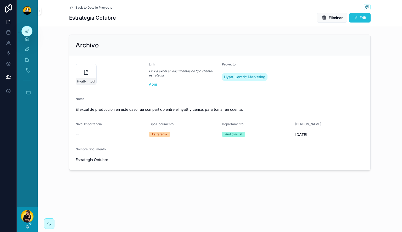
click at [359, 21] on button "Edit" at bounding box center [359, 17] width 21 height 9
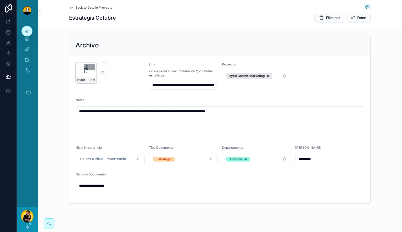
click at [86, 66] on icon "scrollable content" at bounding box center [87, 67] width 2 height 2
click at [94, 58] on div "Confirm delete?" at bounding box center [82, 57] width 42 height 6
click at [95, 58] on icon "scrollable content" at bounding box center [96, 57] width 4 height 4
click at [88, 72] on div "scrollable content" at bounding box center [86, 72] width 21 height 21
type input "**********"
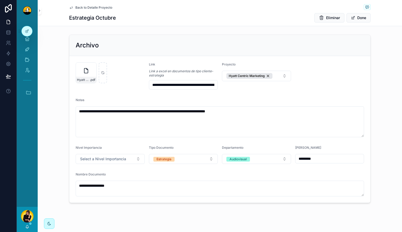
click at [75, 7] on span "Back to Detalle Proyecto" at bounding box center [93, 8] width 37 height 4
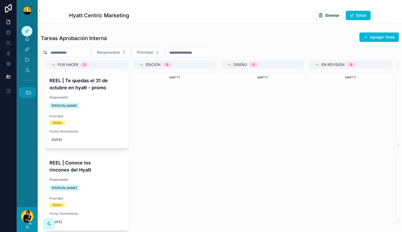
click at [35, 90] on button "Accesos rápidos" at bounding box center [27, 92] width 17 height 11
click at [28, 98] on span "JB" at bounding box center [27, 101] width 6 height 6
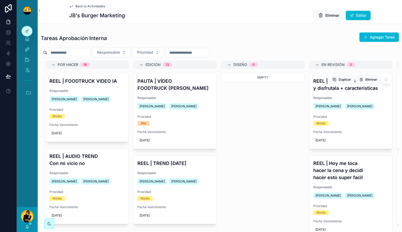
click at [331, 91] on h4 "REEL | HAM-BURGER Pidela y disfrutala + características" at bounding box center [351, 85] width 75 height 14
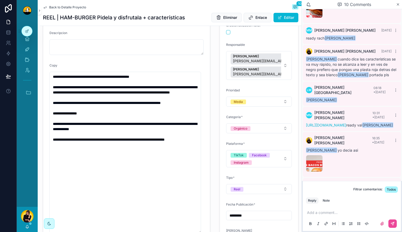
scroll to position [52, 0]
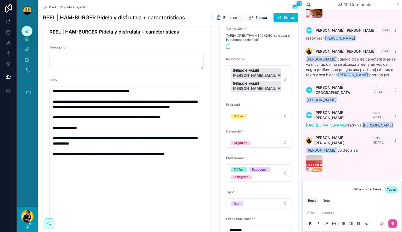
click at [61, 5] on span "Back to Detalle Proyecto" at bounding box center [67, 7] width 37 height 4
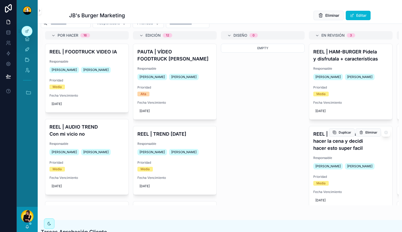
scroll to position [26, 0]
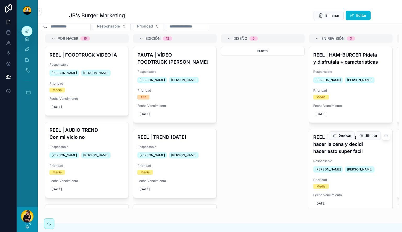
click at [338, 144] on h4 "REEL | Hoy me toca hacer la cena y decidi hacer esto super facil" at bounding box center [351, 144] width 75 height 21
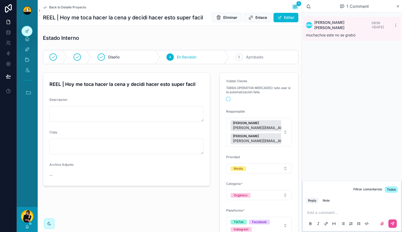
click at [54, 9] on span "Back to Detalle Proyecto" at bounding box center [67, 7] width 37 height 4
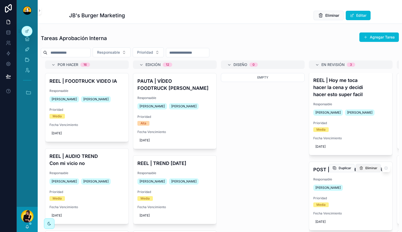
scroll to position [90, 0]
click at [338, 172] on h4 "POST | ¿Por qué HAMBURGER?" at bounding box center [351, 169] width 75 height 7
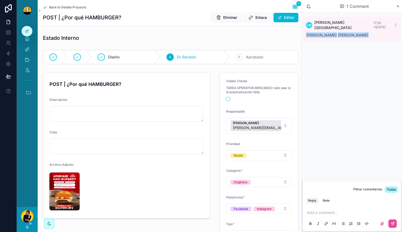
click at [57, 195] on img "scrollable content" at bounding box center [65, 192] width 30 height 38
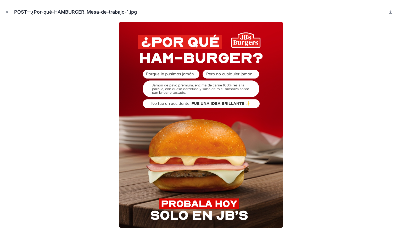
click at [62, 166] on div at bounding box center [201, 125] width 394 height 206
click at [5, 9] on div "POST--¿Por-qué-HAMBURGER_Mesa-de-trabajo-1.jpg" at bounding box center [201, 12] width 394 height 16
click at [7, 10] on icon "Close modal" at bounding box center [7, 12] width 4 height 4
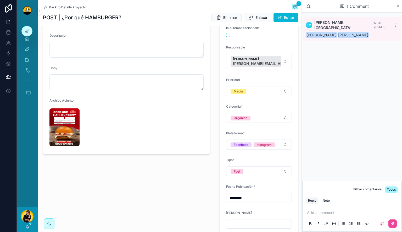
scroll to position [79, 0]
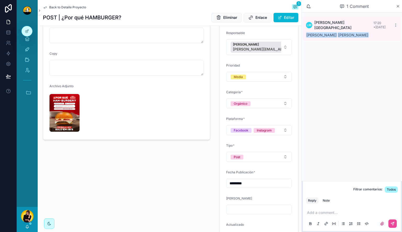
click at [330, 213] on p "scrollable content" at bounding box center [353, 212] width 92 height 5
click at [326, 202] on div "Note" at bounding box center [326, 201] width 7 height 4
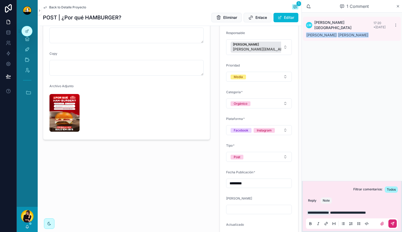
click at [394, 225] on icon "scrollable content" at bounding box center [393, 224] width 4 height 4
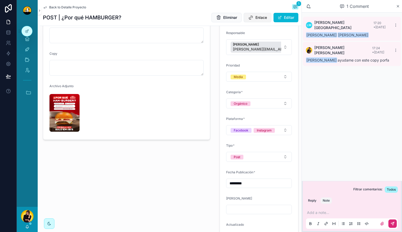
click at [260, 19] on span "Enlace" at bounding box center [262, 17] width 12 height 5
click at [65, 8] on span "Back to Detalle Proyecto" at bounding box center [67, 7] width 37 height 4
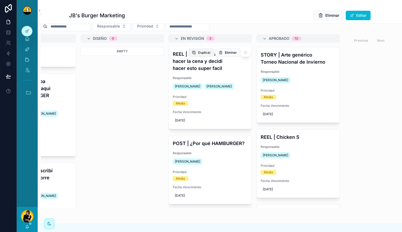
scroll to position [90, 0]
